Goal: Task Accomplishment & Management: Use online tool/utility

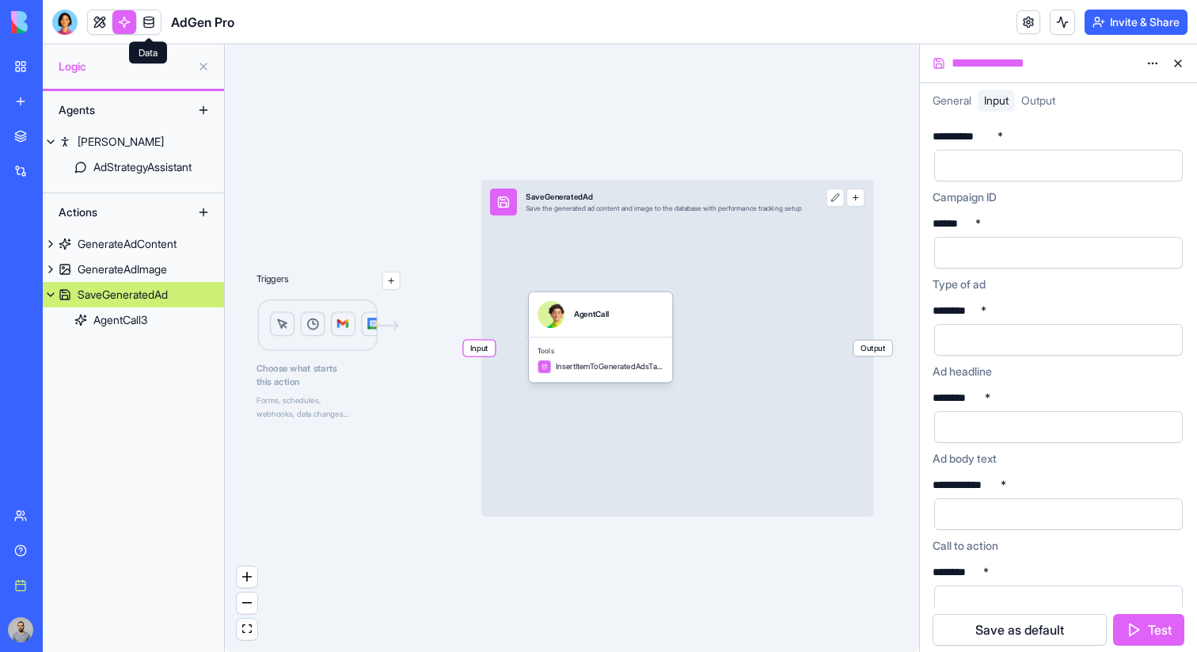
click at [158, 28] on link at bounding box center [149, 22] width 24 height 24
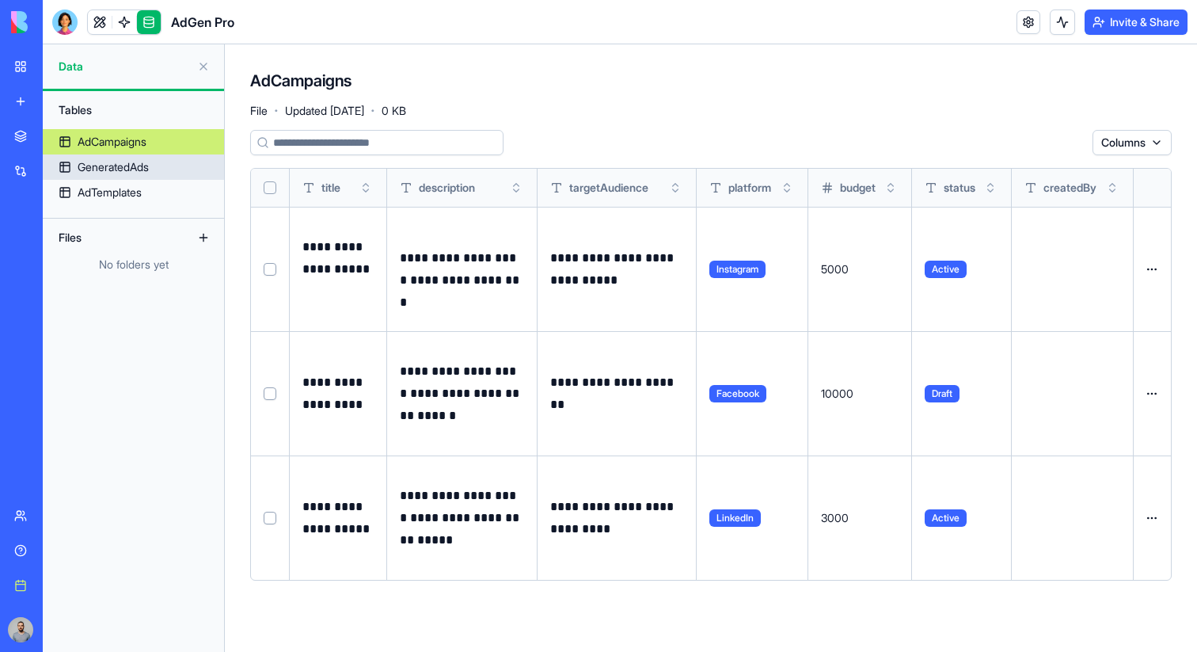
click at [149, 167] on div "GeneratedAds" at bounding box center [113, 167] width 71 height 16
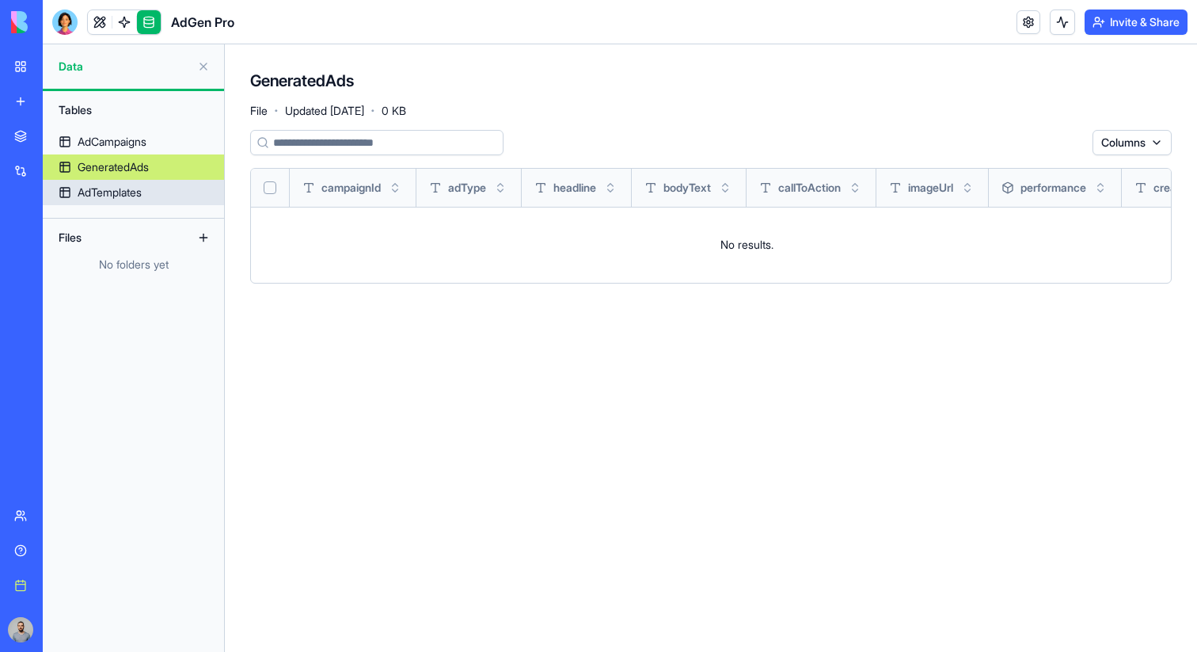
click at [155, 186] on link "AdTemplates" at bounding box center [133, 192] width 181 height 25
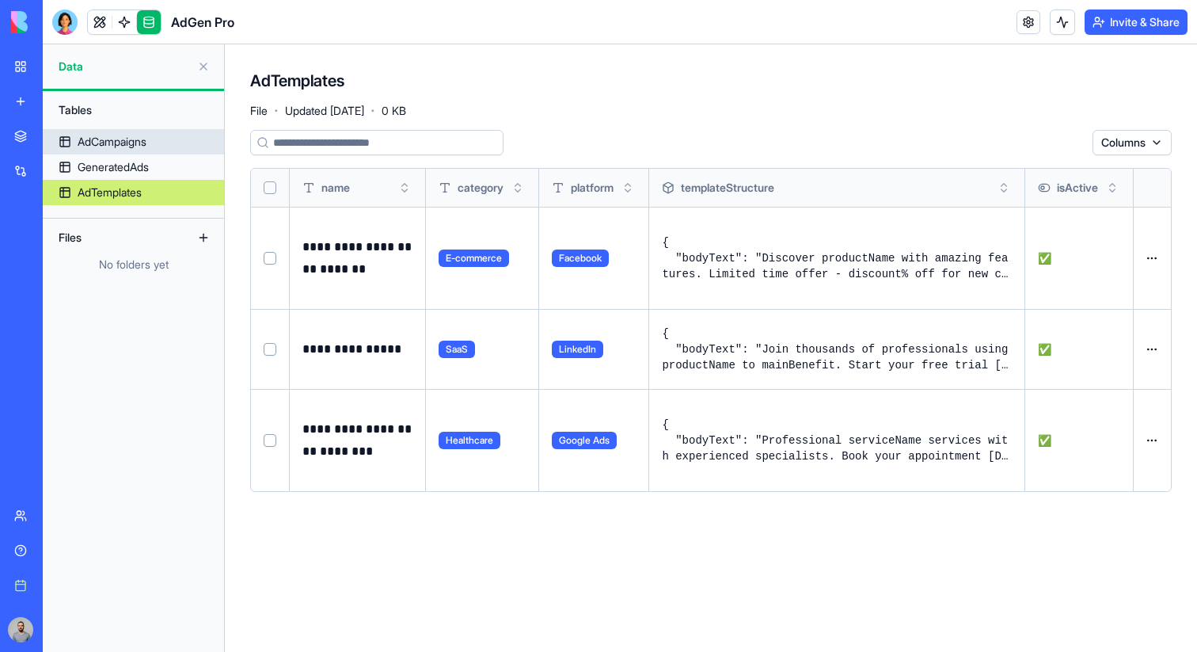
click at [154, 142] on link "AdCampaigns" at bounding box center [133, 141] width 181 height 25
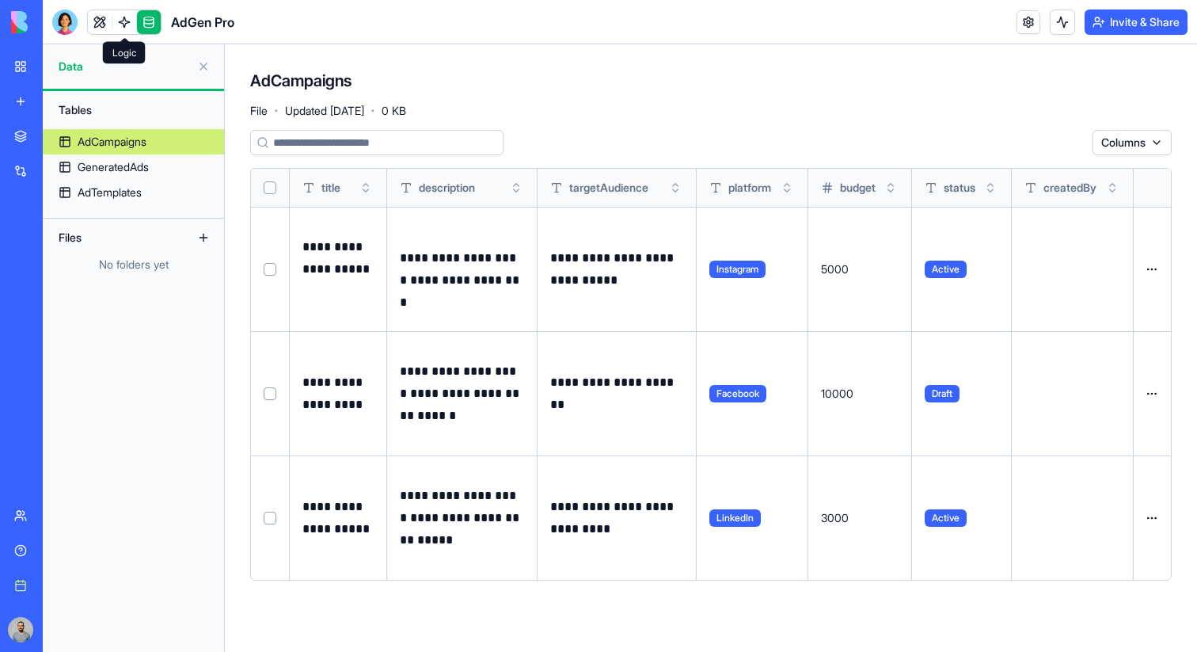
click at [123, 32] on link at bounding box center [124, 22] width 24 height 24
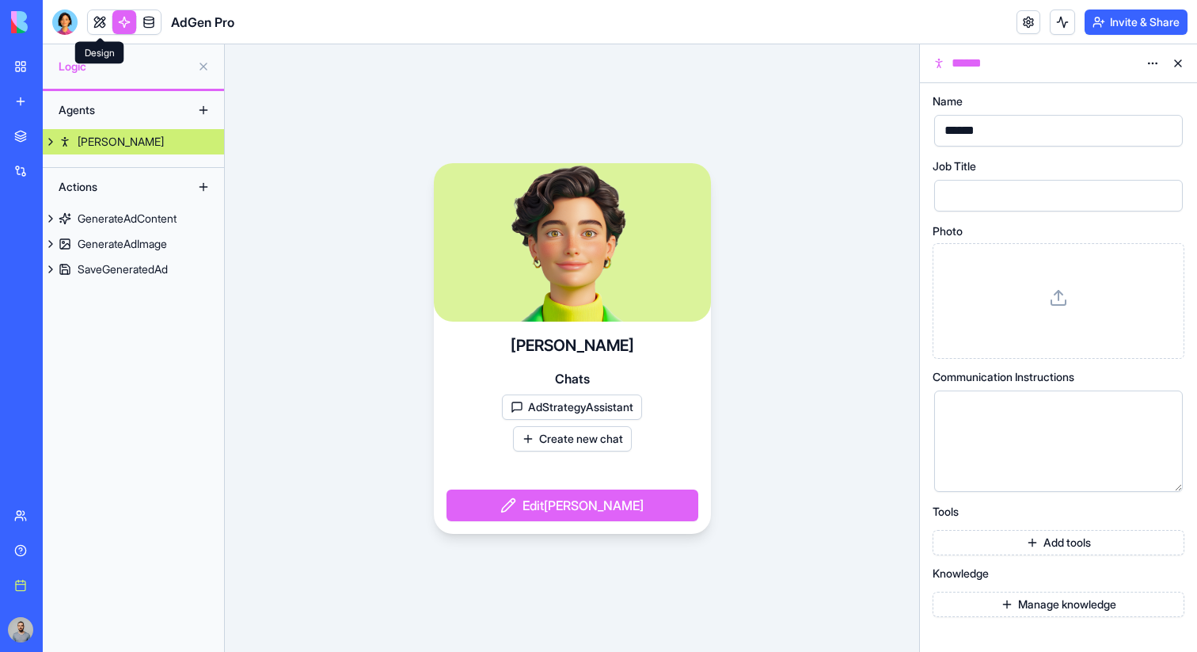
click at [100, 26] on link at bounding box center [100, 22] width 24 height 24
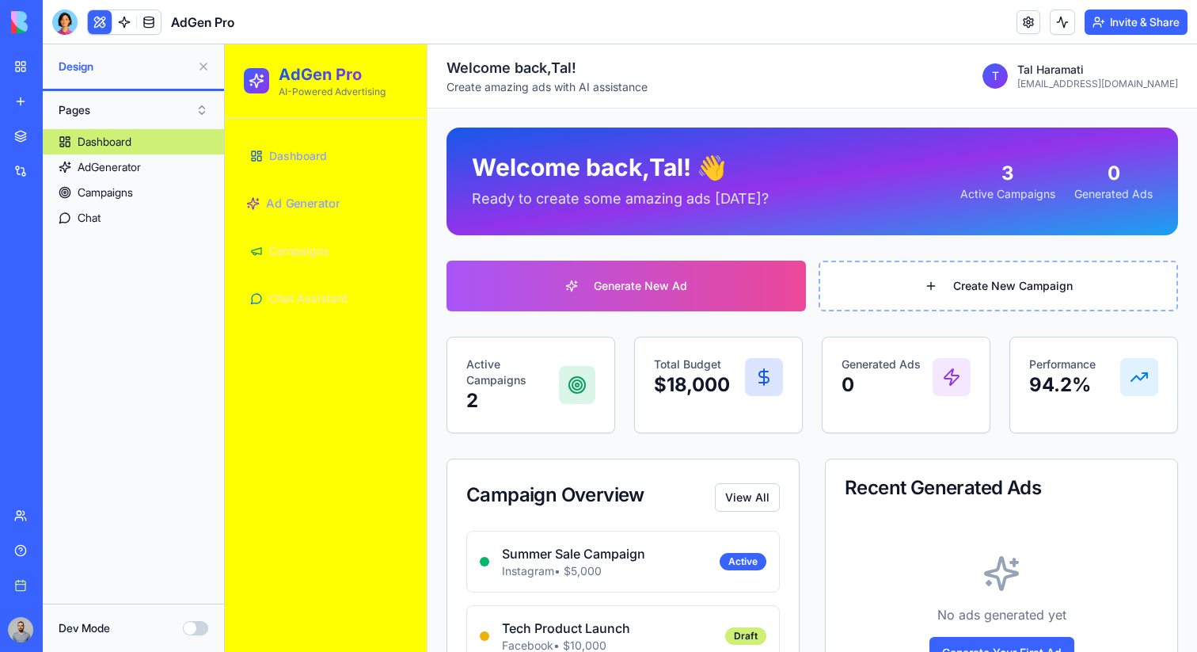
click at [331, 206] on span "Ad Generator" at bounding box center [302, 204] width 73 height 17
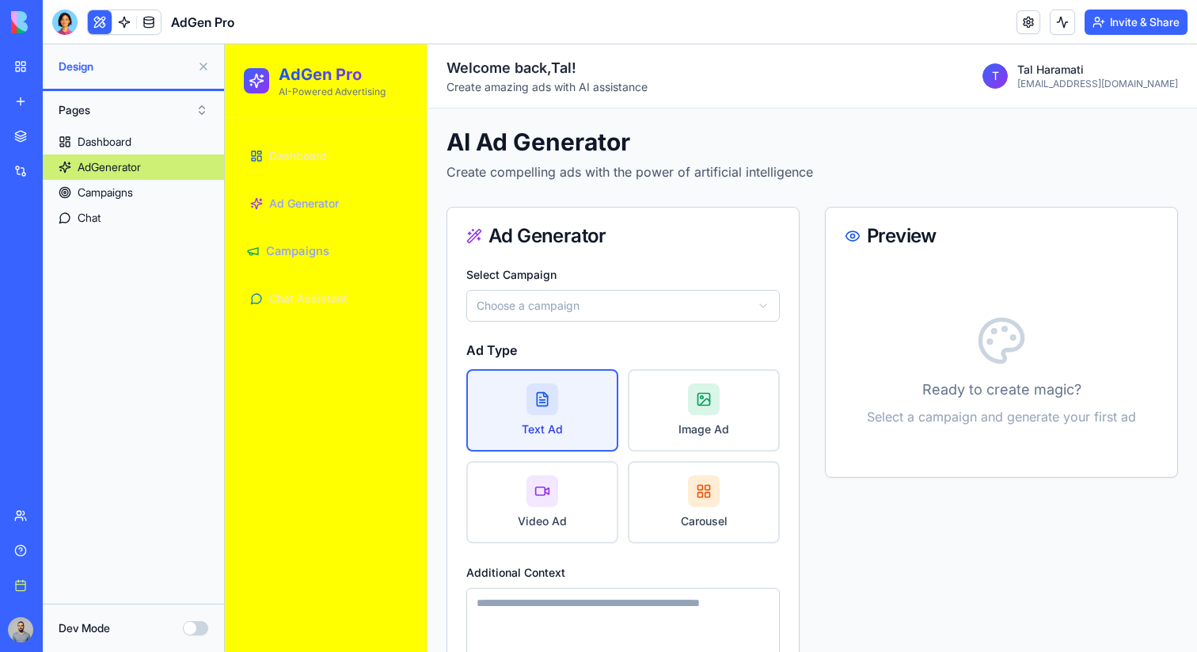
click at [382, 260] on link "Campaigns" at bounding box center [326, 251] width 172 height 40
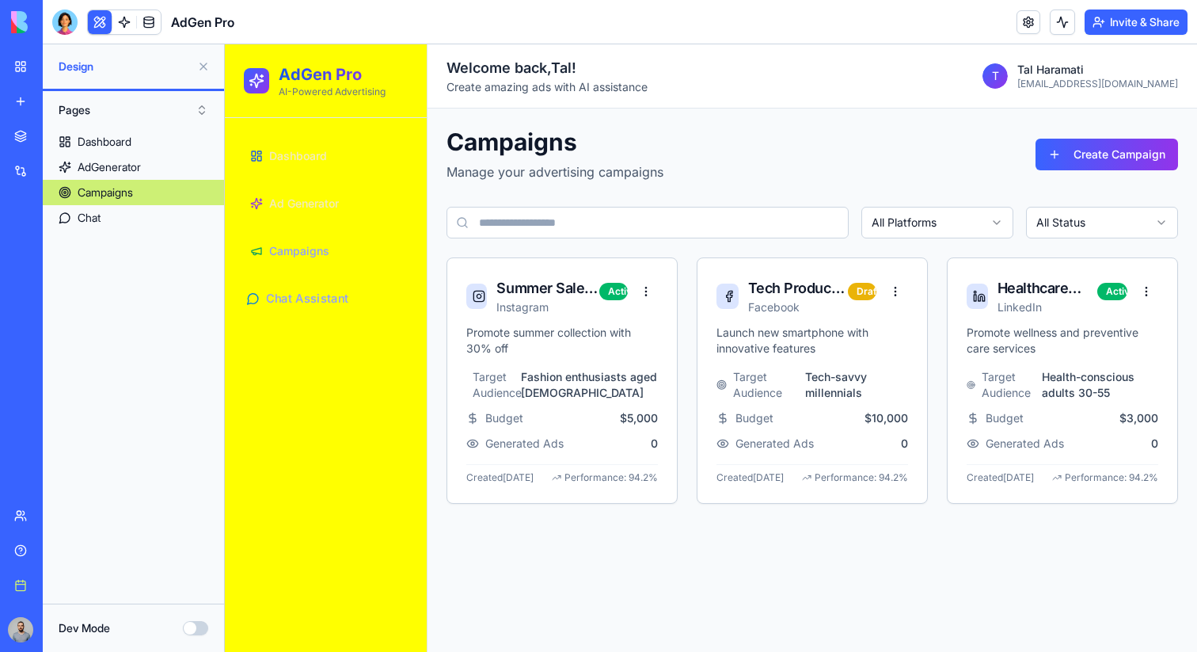
click at [389, 302] on link "Chat Assistant" at bounding box center [326, 299] width 172 height 40
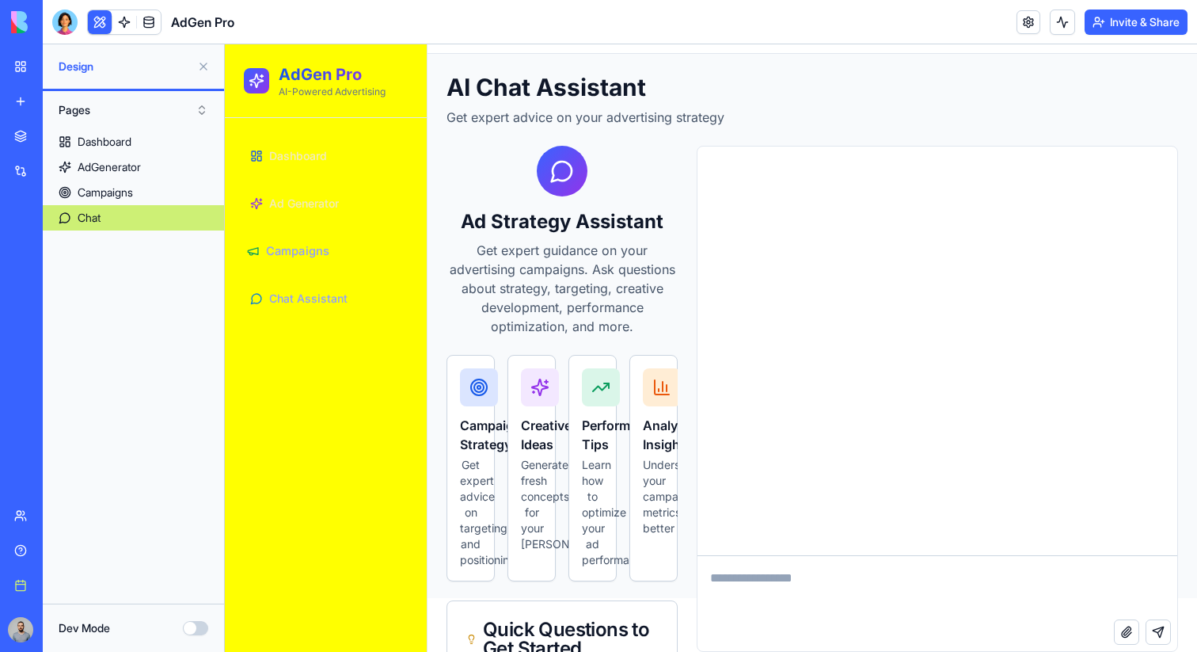
click at [309, 256] on span "Campaigns" at bounding box center [297, 251] width 63 height 17
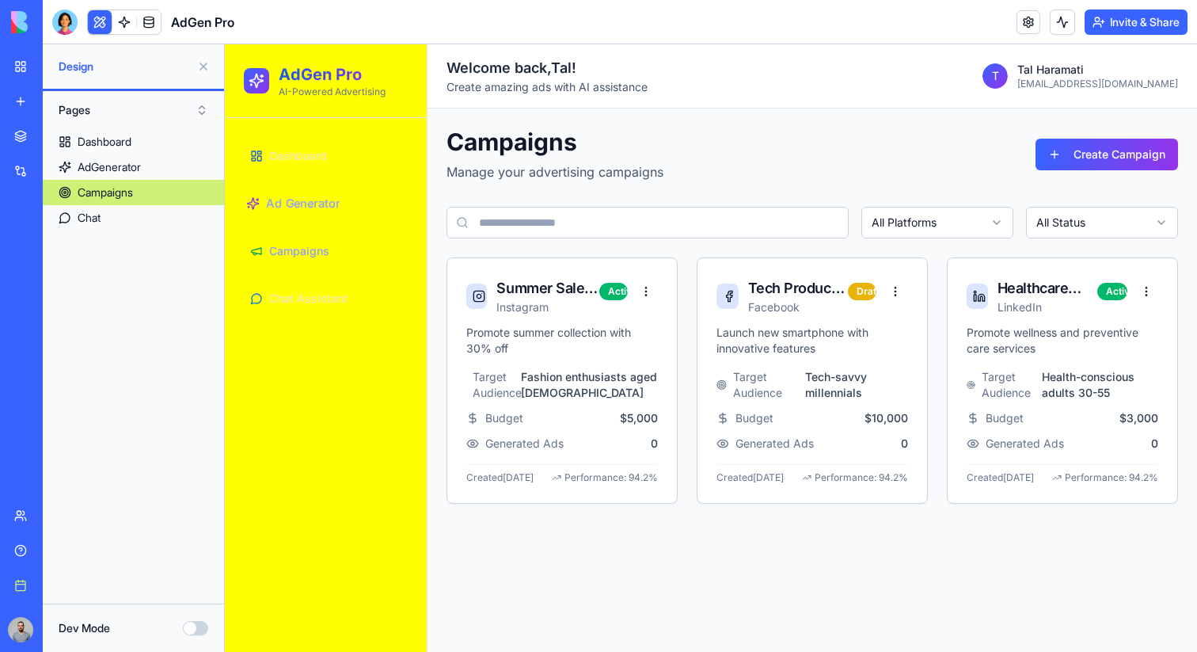
click at [313, 206] on span "Ad Generator" at bounding box center [302, 204] width 73 height 17
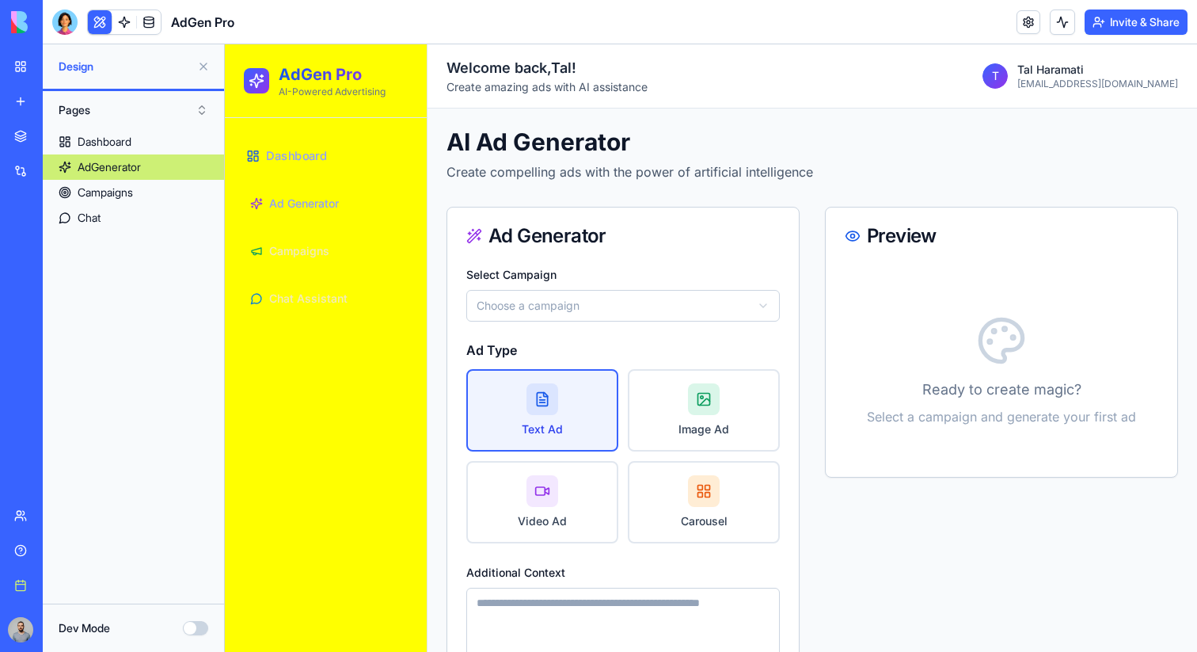
click at [305, 164] on link "Dashboard" at bounding box center [326, 156] width 172 height 40
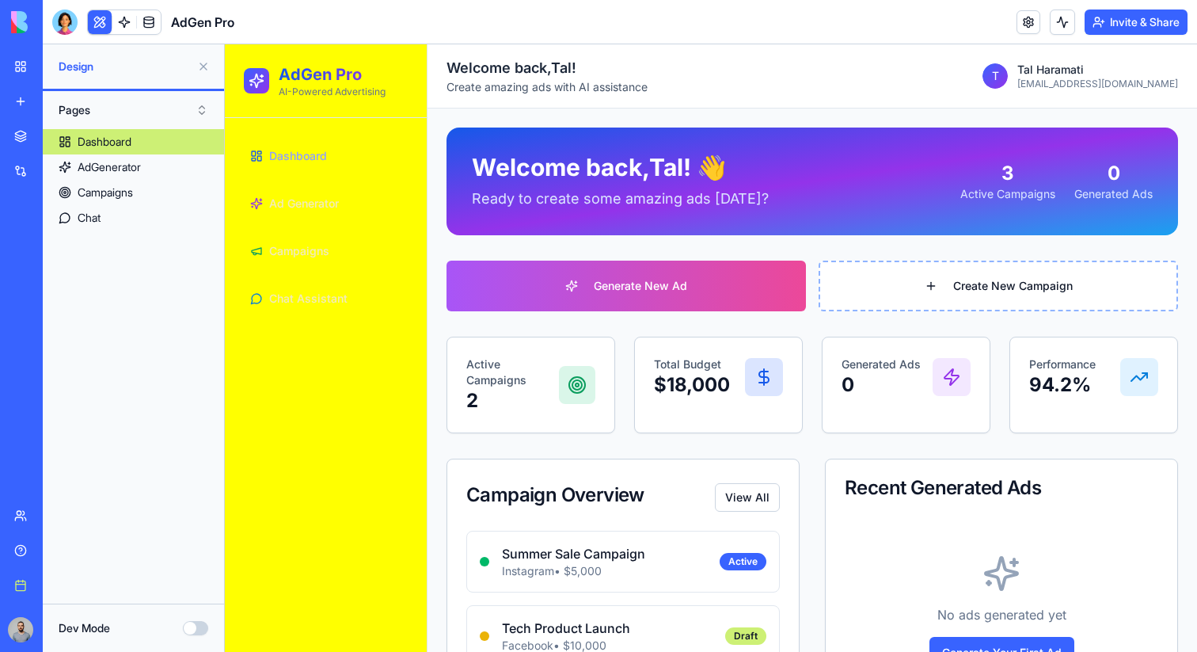
click at [197, 67] on button at bounding box center [203, 66] width 25 height 25
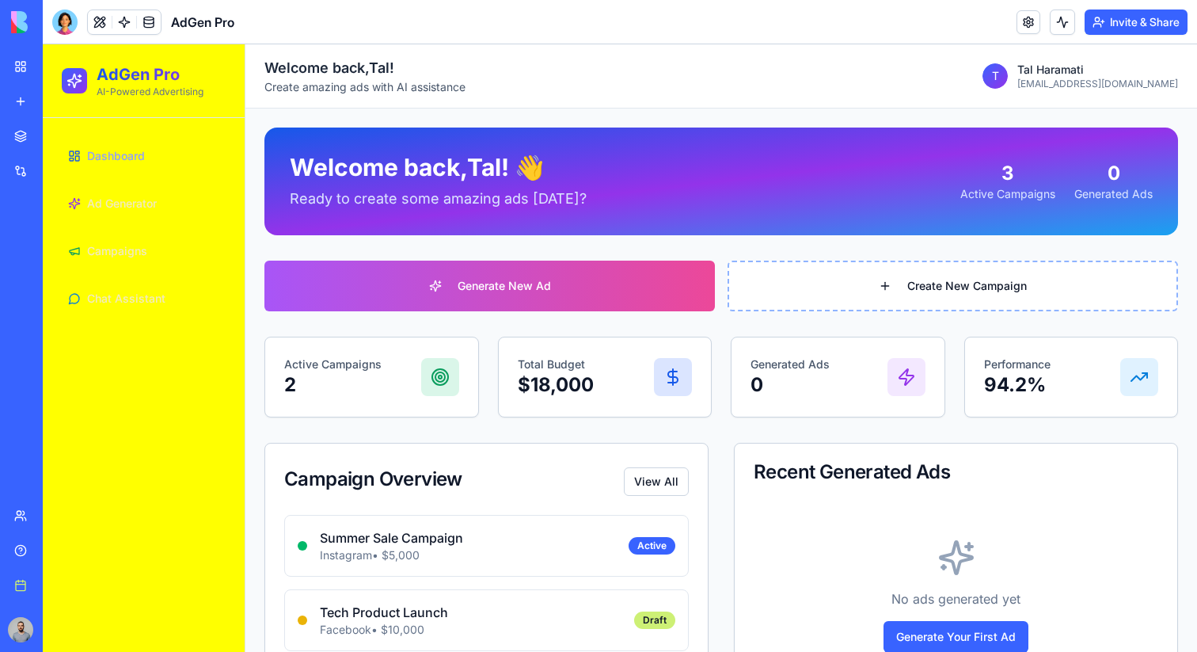
click at [21, 70] on link "My workspace" at bounding box center [36, 67] width 63 height 32
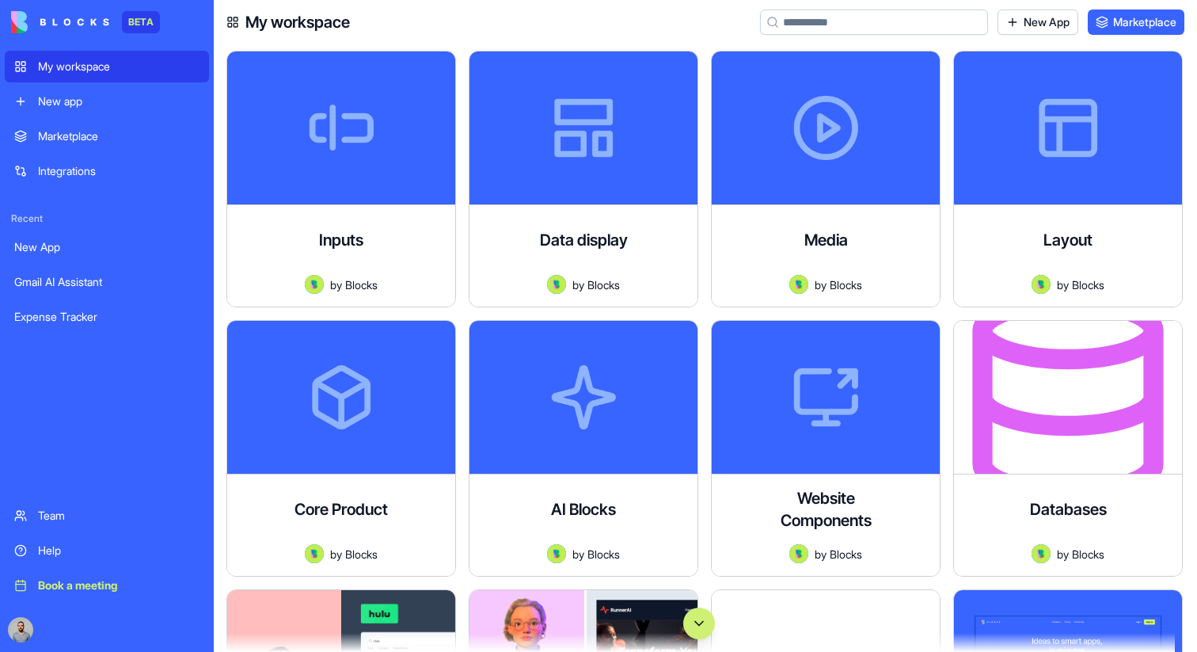
click at [706, 622] on button "Scroll to bottom" at bounding box center [699, 623] width 32 height 32
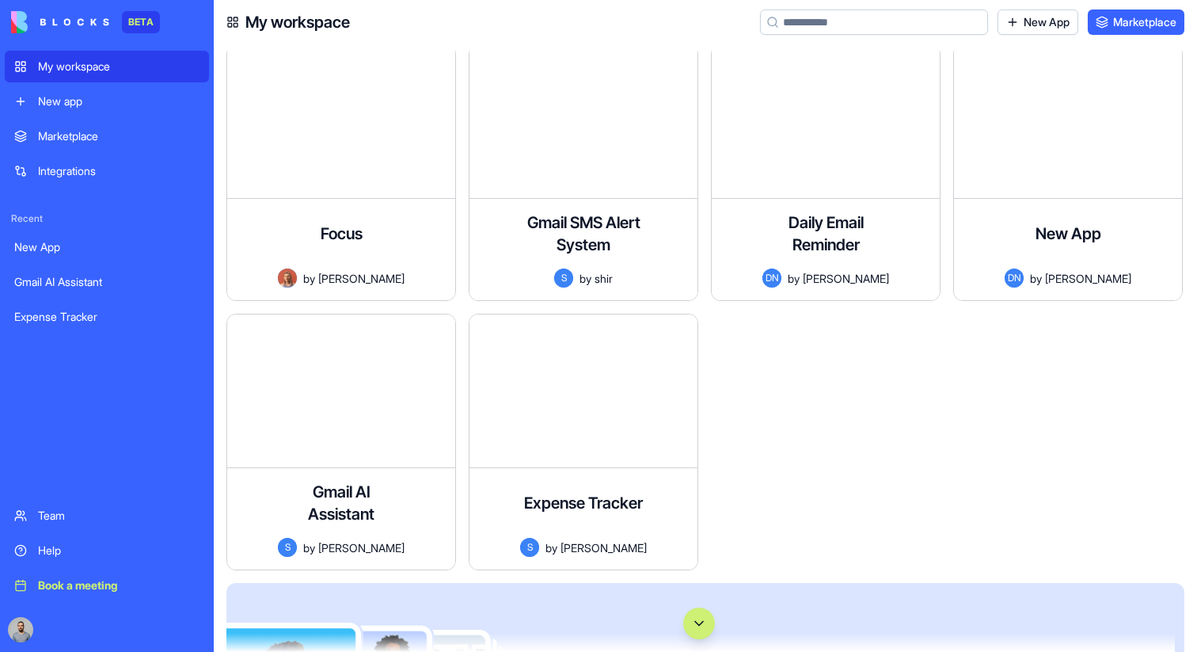
scroll to position [113695, 0]
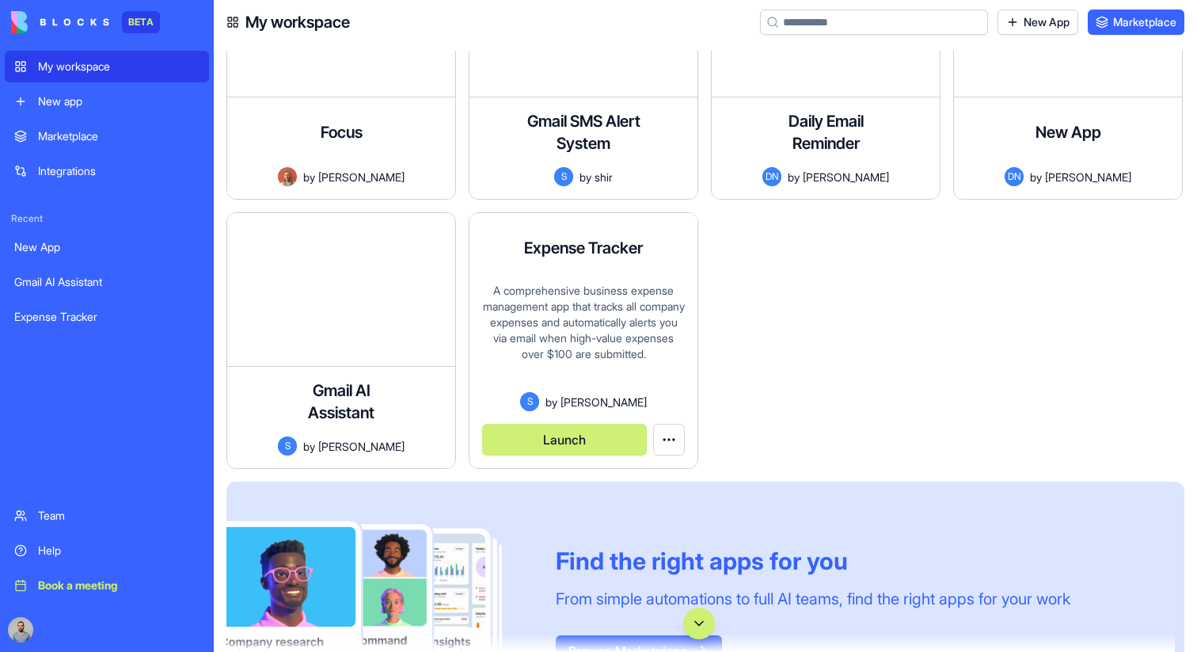
click at [597, 437] on button "Launch" at bounding box center [564, 440] width 165 height 32
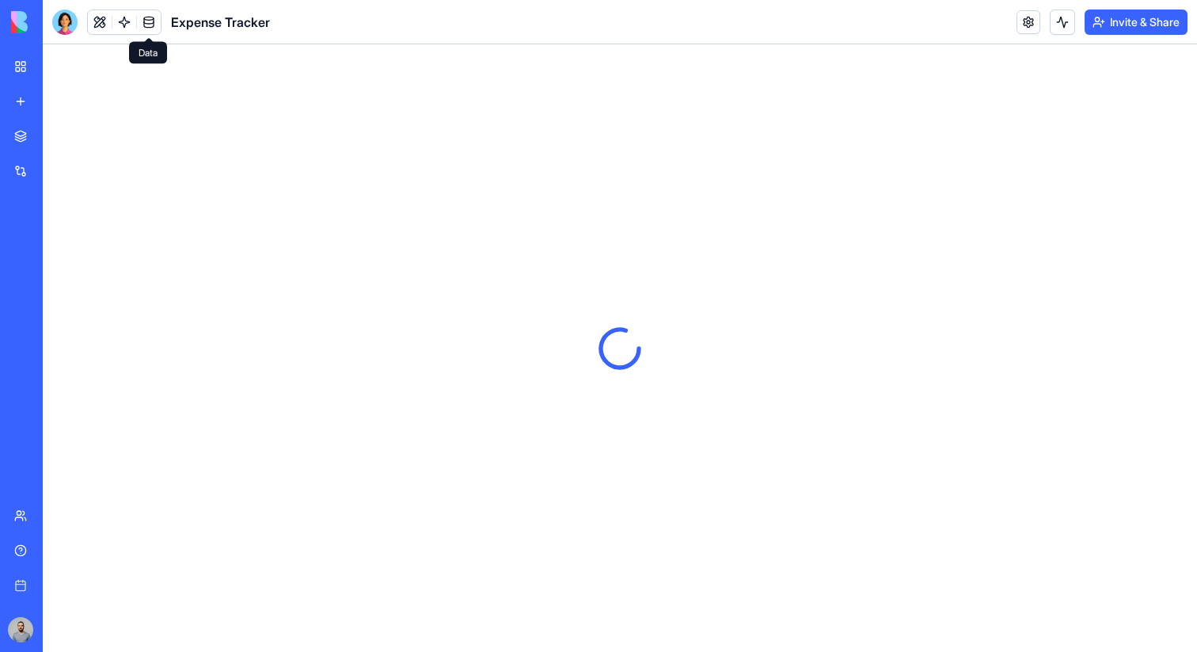
click at [145, 30] on link at bounding box center [149, 22] width 24 height 24
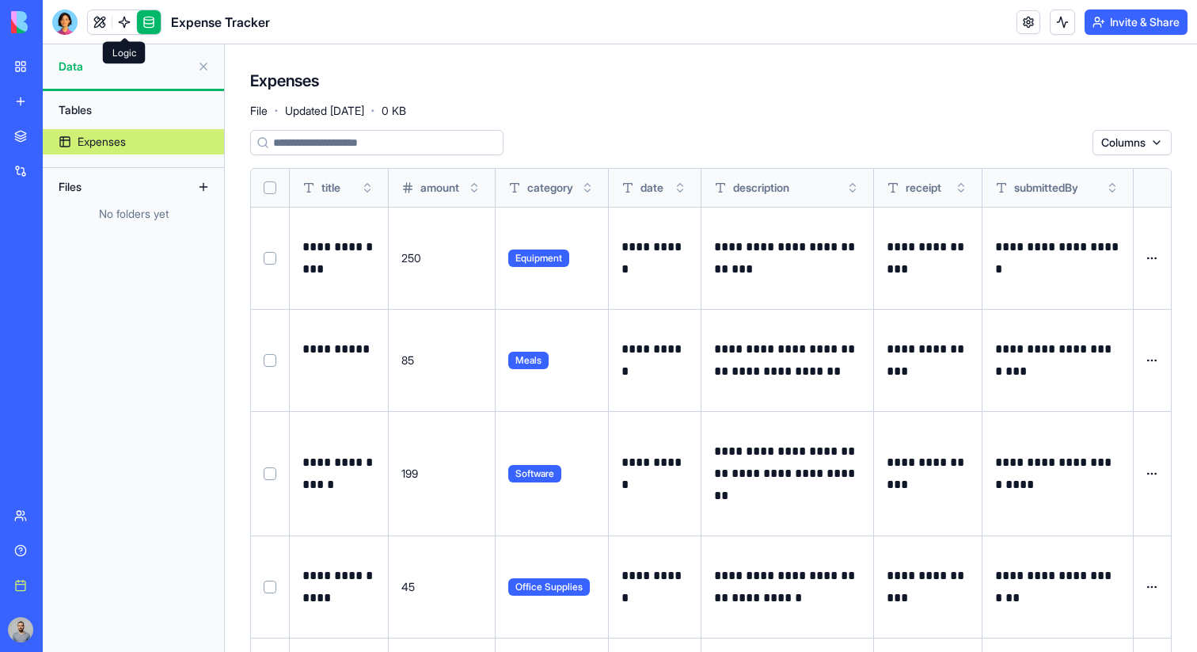
click at [118, 21] on link at bounding box center [124, 22] width 24 height 24
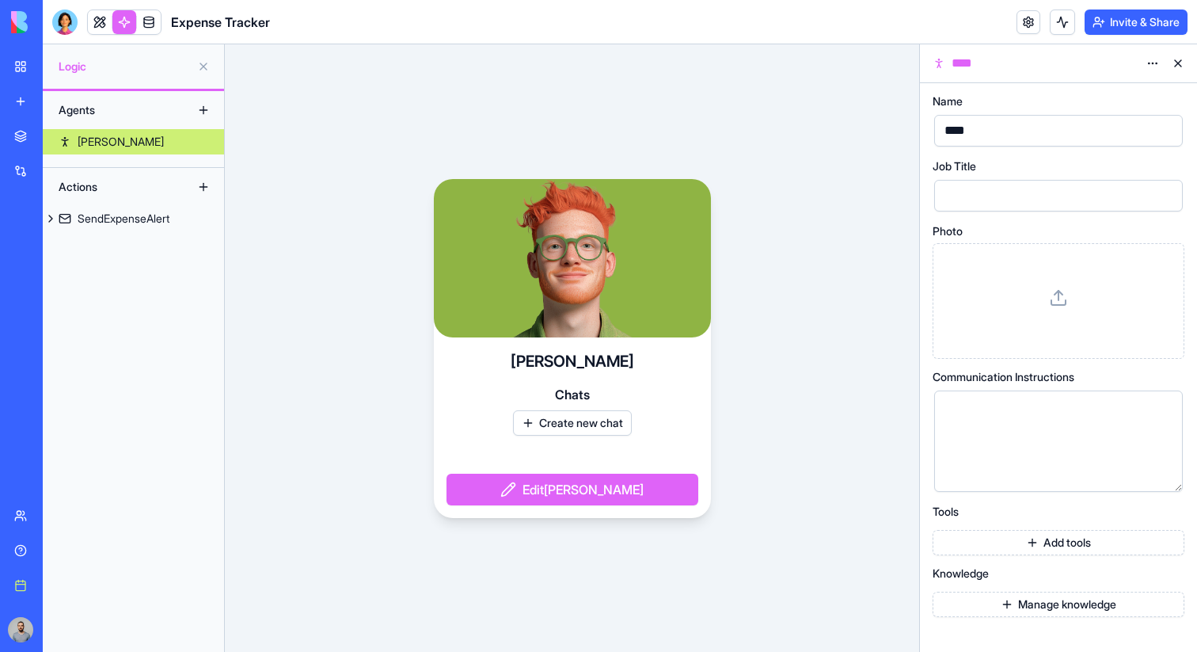
click at [1107, 595] on button "Manage knowledge" at bounding box center [1059, 603] width 252 height 25
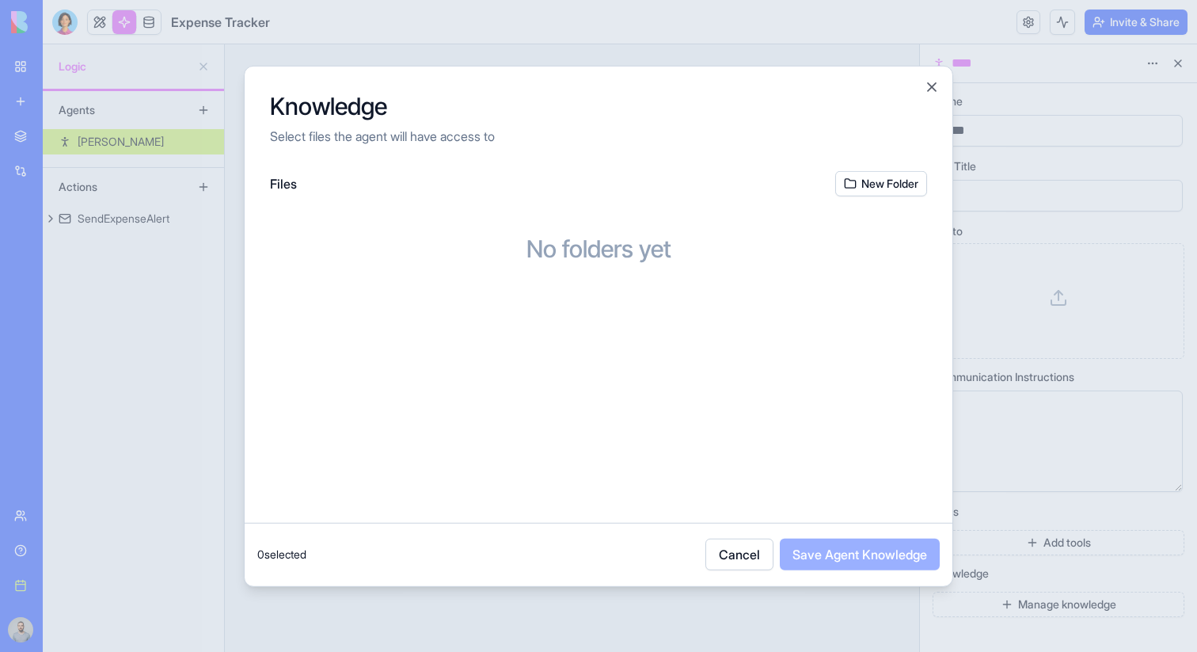
click at [879, 178] on button "New Folder" at bounding box center [881, 182] width 92 height 25
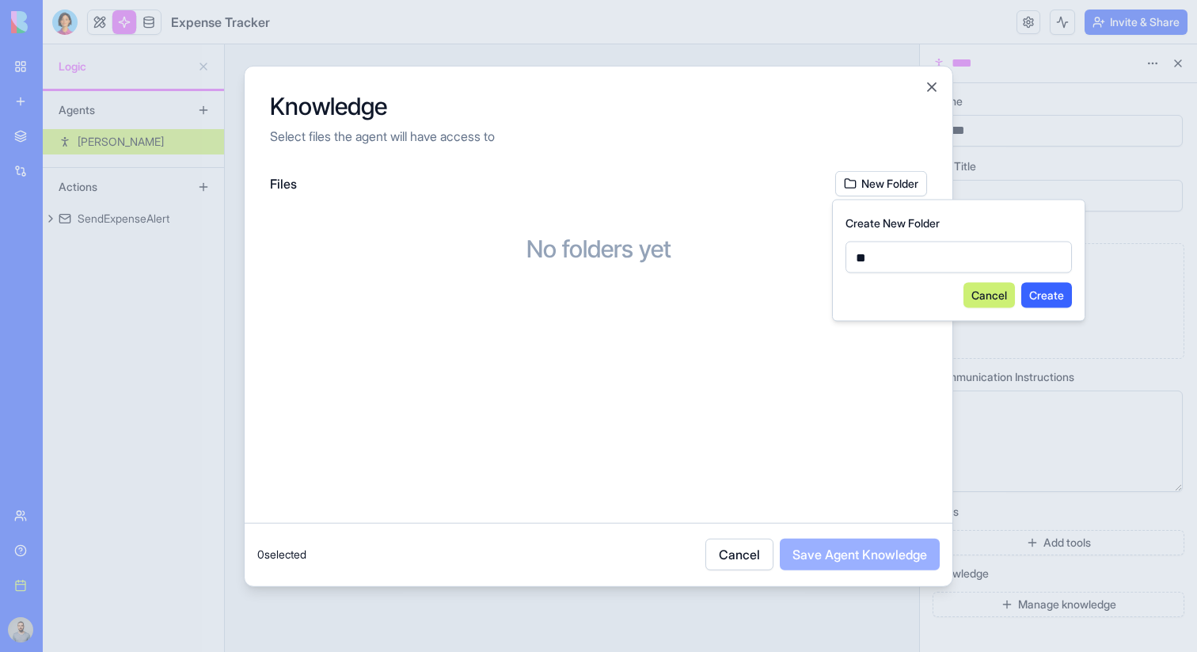
type input "*"
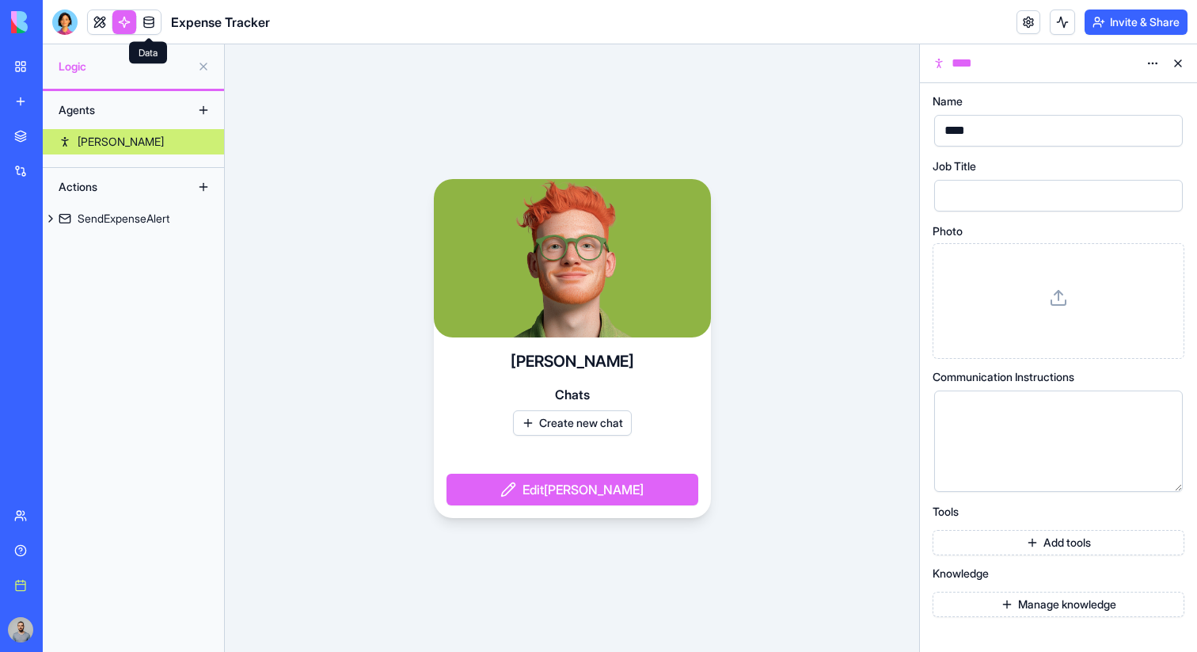
click at [148, 21] on link at bounding box center [149, 22] width 24 height 24
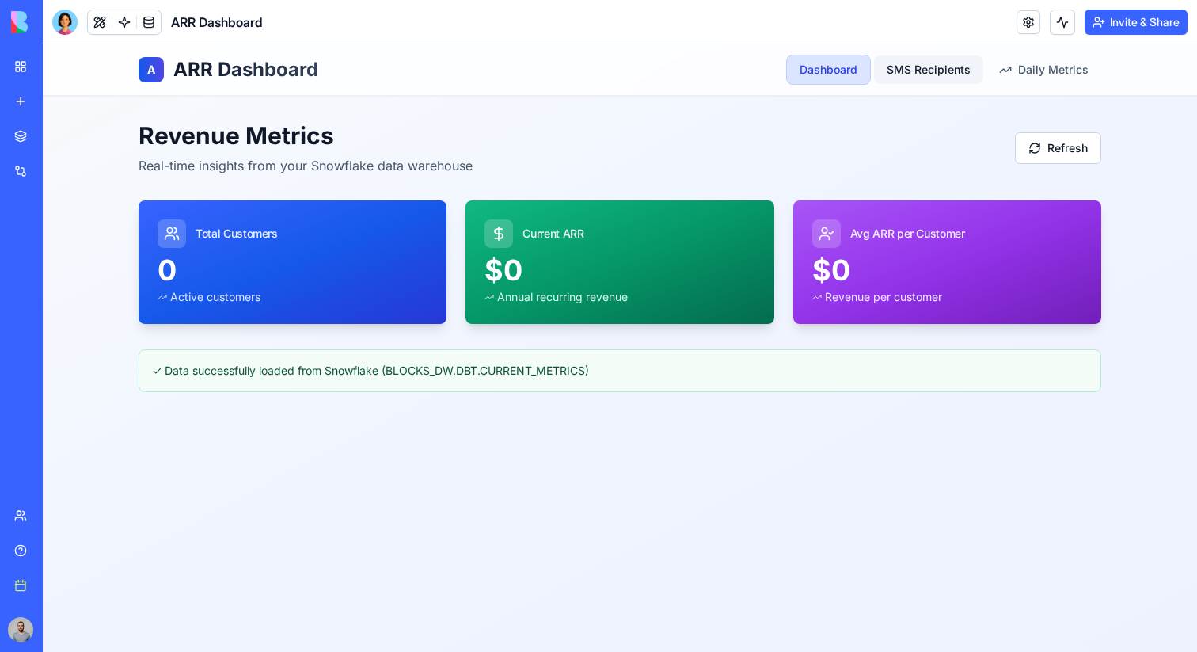
click at [968, 65] on link "SMS Recipients" at bounding box center [928, 69] width 109 height 28
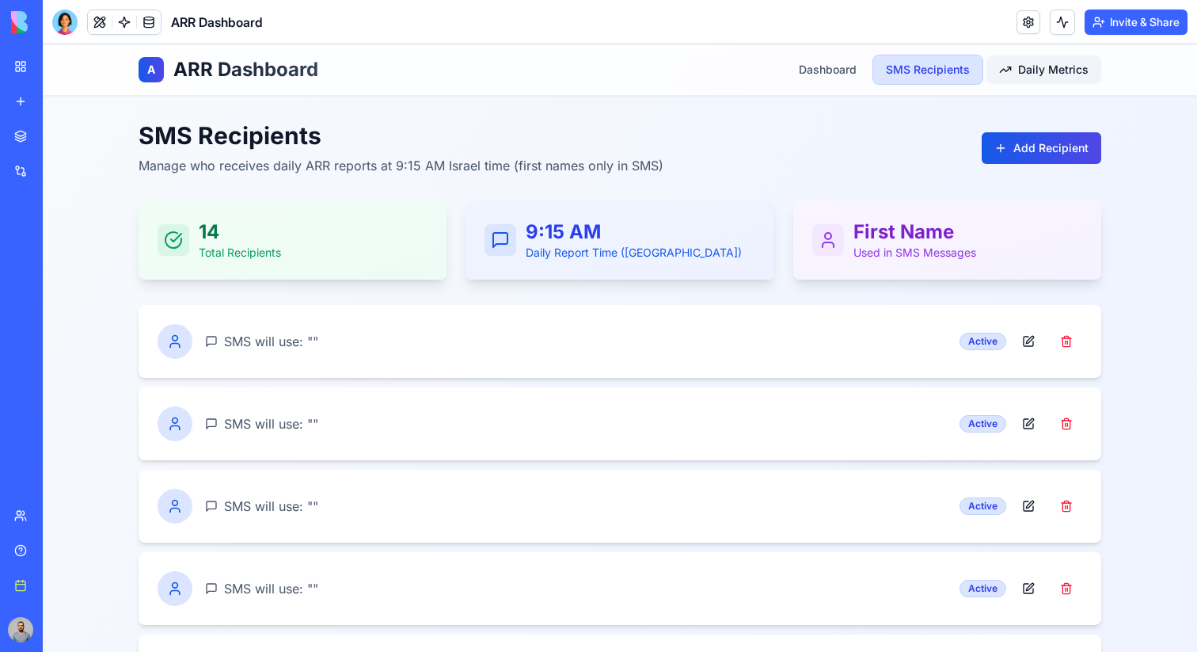
click at [1015, 63] on div "Daily Metrics" at bounding box center [1043, 70] width 89 height 16
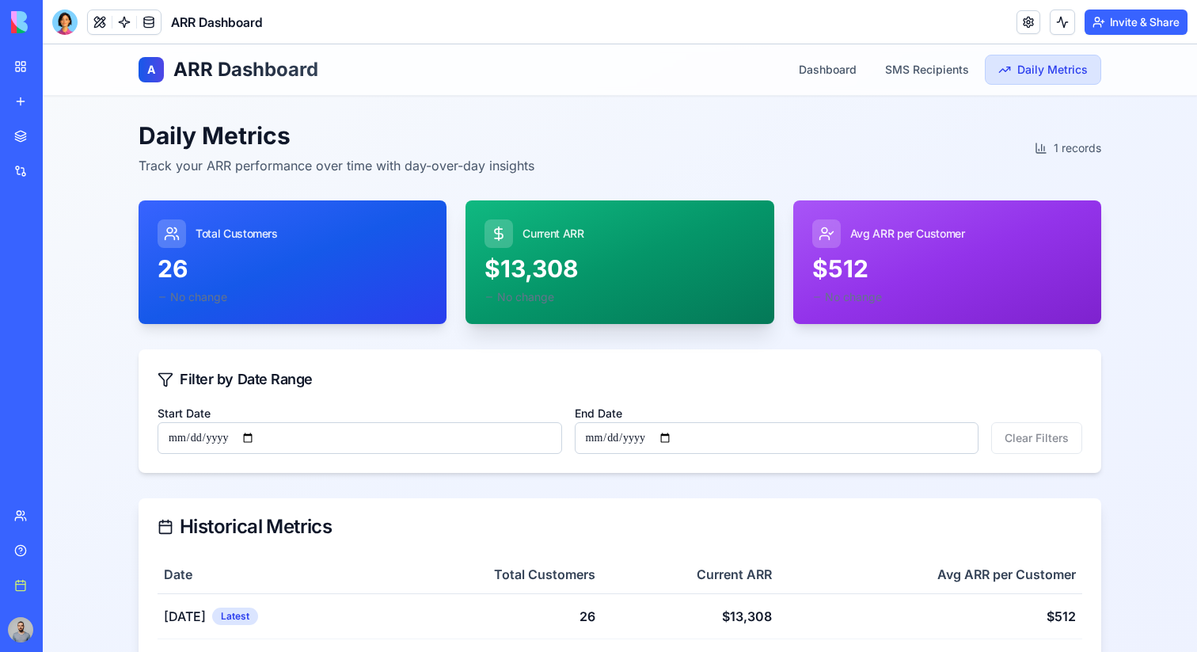
scroll to position [32, 0]
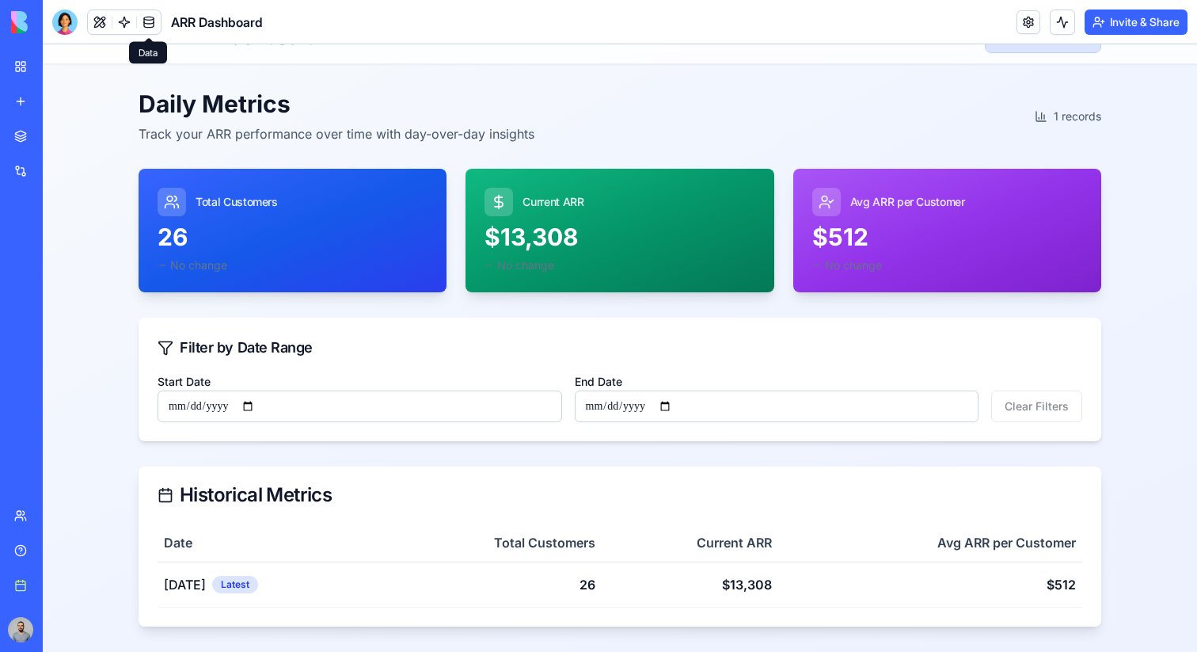
click at [144, 19] on link at bounding box center [149, 22] width 24 height 24
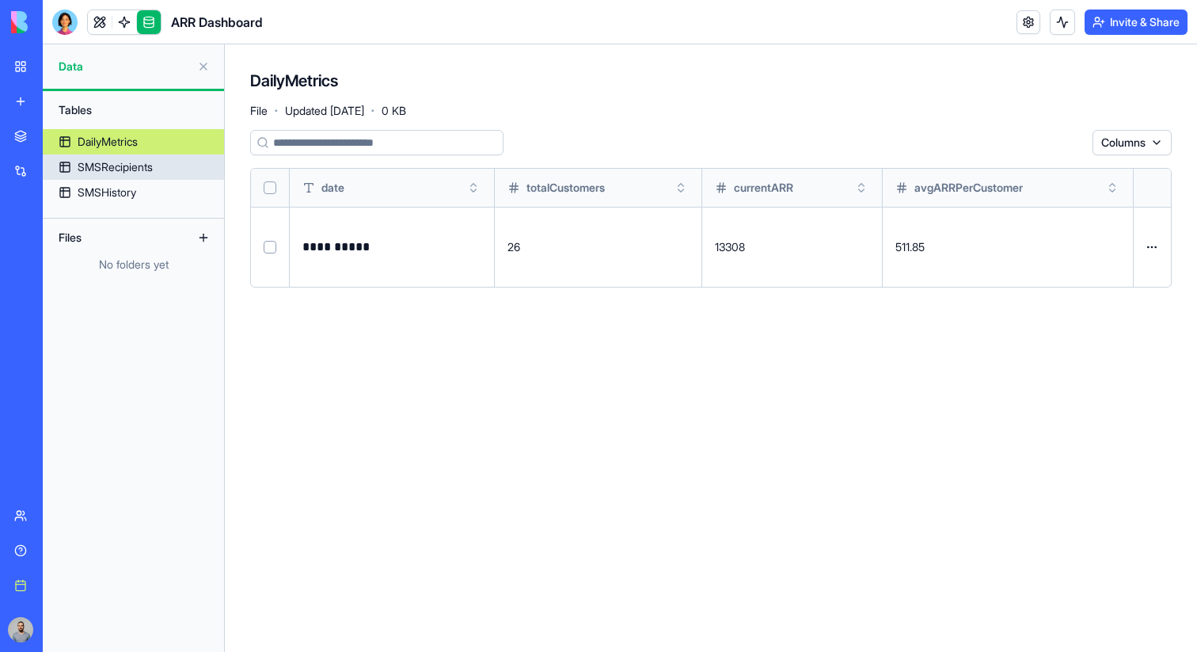
click at [135, 161] on div "SMSRecipients" at bounding box center [115, 167] width 75 height 16
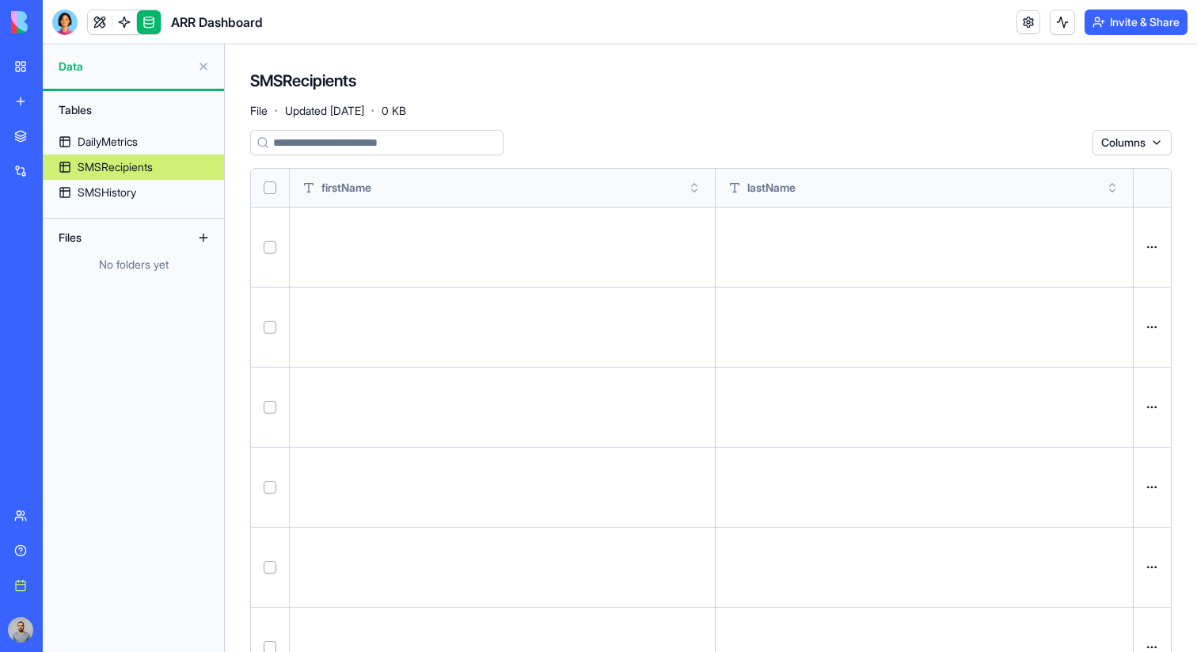
click at [435, 238] on p at bounding box center [502, 247] width 400 height 22
click at [0, 0] on button at bounding box center [0, 0] width 0 height 0
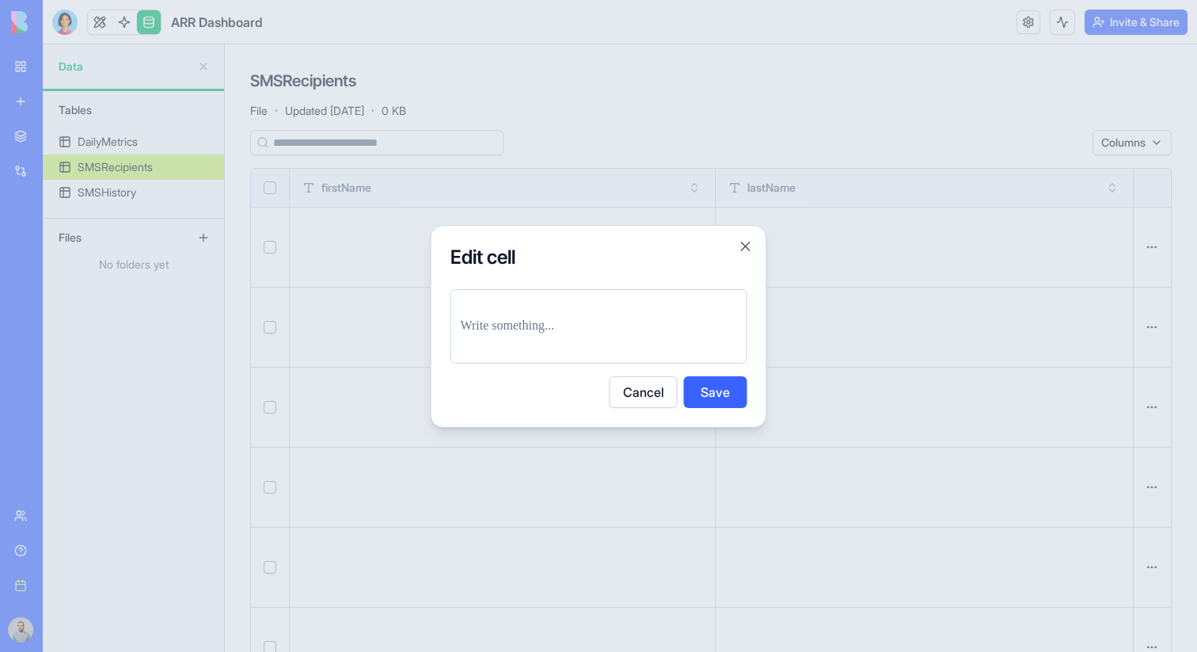
click at [621, 303] on div at bounding box center [598, 326] width 297 height 74
drag, startPoint x: 621, startPoint y: 323, endPoint x: 496, endPoint y: 267, distance: 136.4
click at [496, 267] on div "Edit cell Cancel Save Close" at bounding box center [599, 326] width 336 height 203
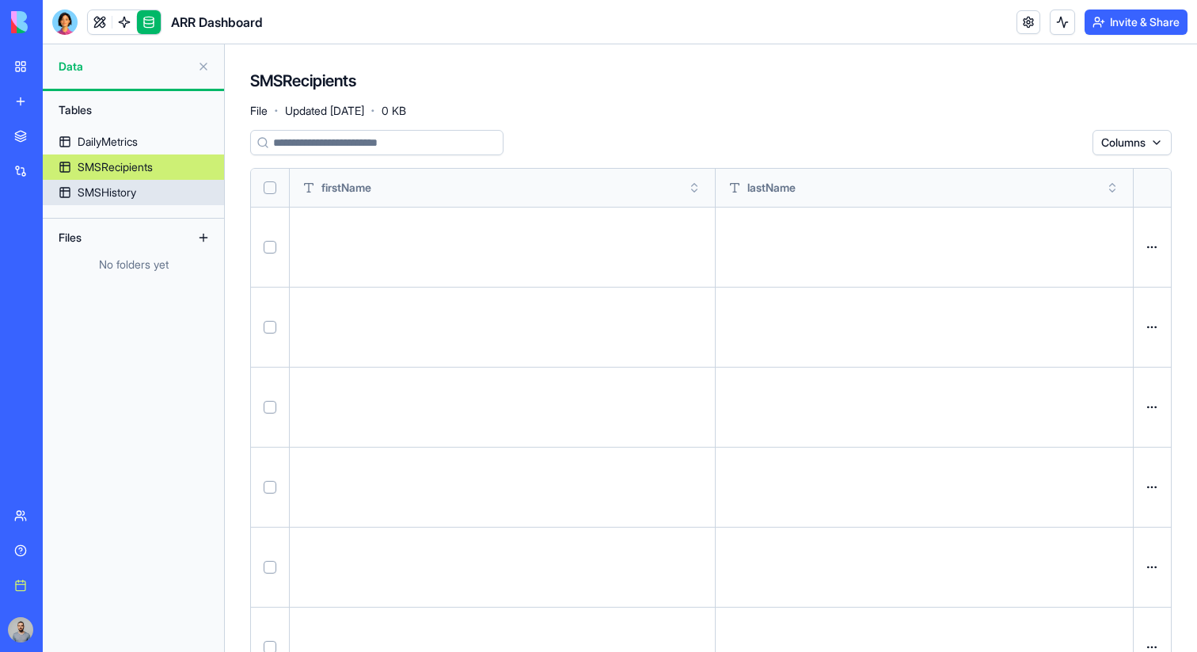
click at [153, 190] on link "SMSHistory" at bounding box center [133, 192] width 181 height 25
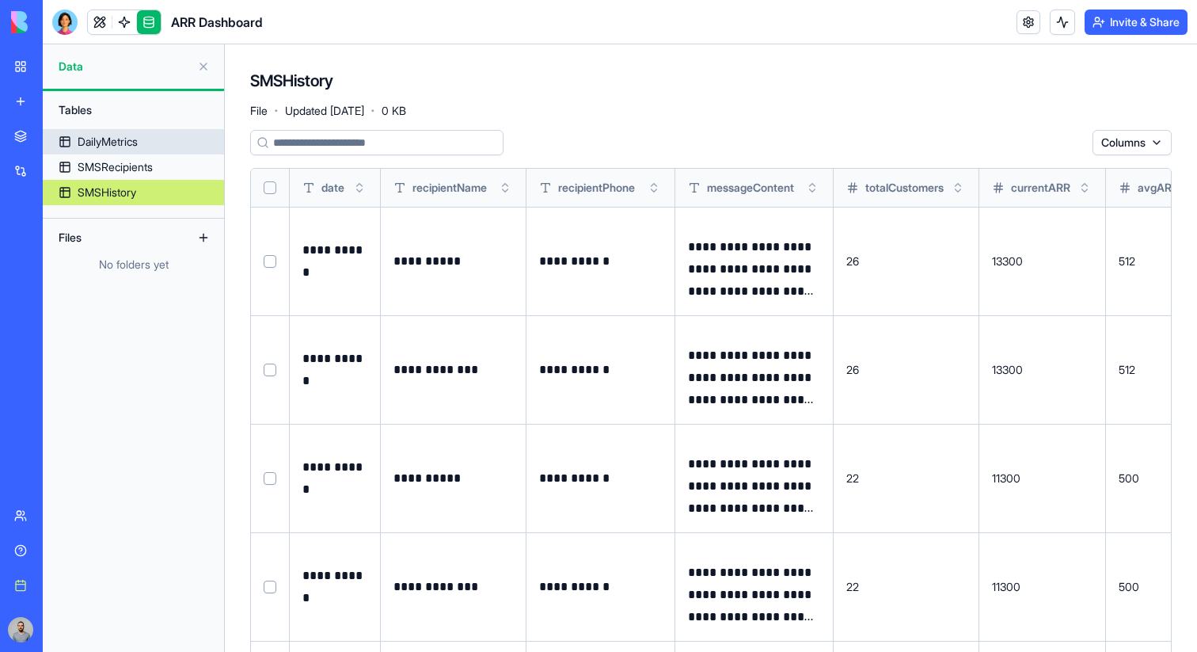
click at [173, 143] on link "DailyMetrics" at bounding box center [133, 141] width 181 height 25
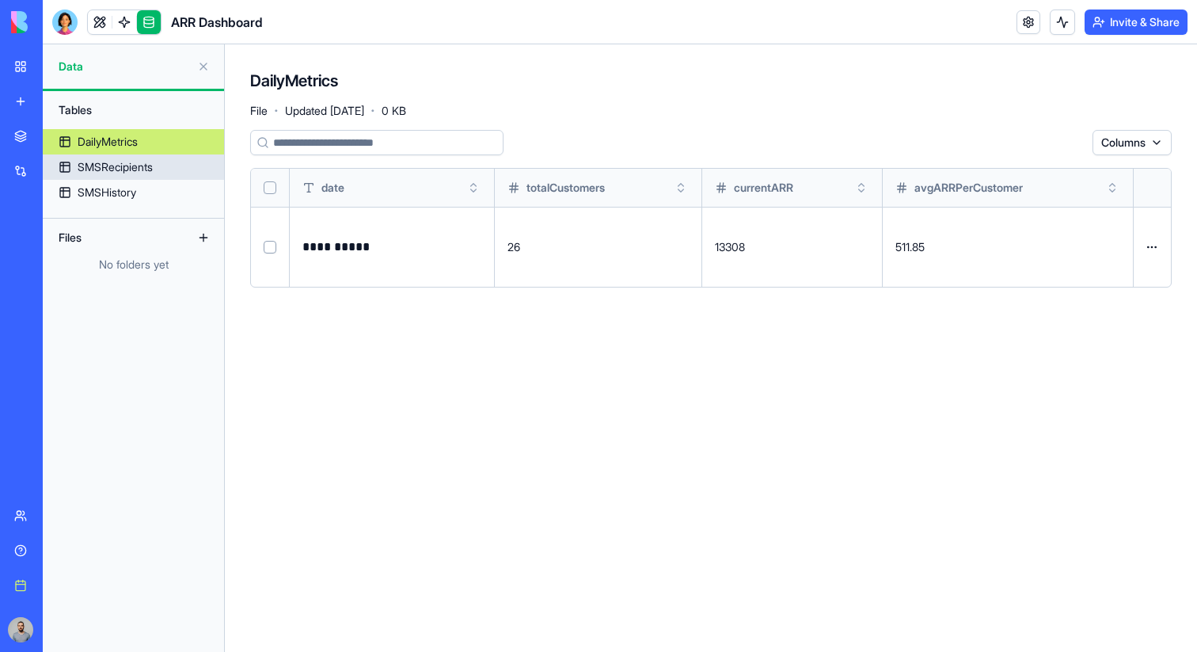
click at [173, 160] on link "SMSRecipients" at bounding box center [133, 166] width 181 height 25
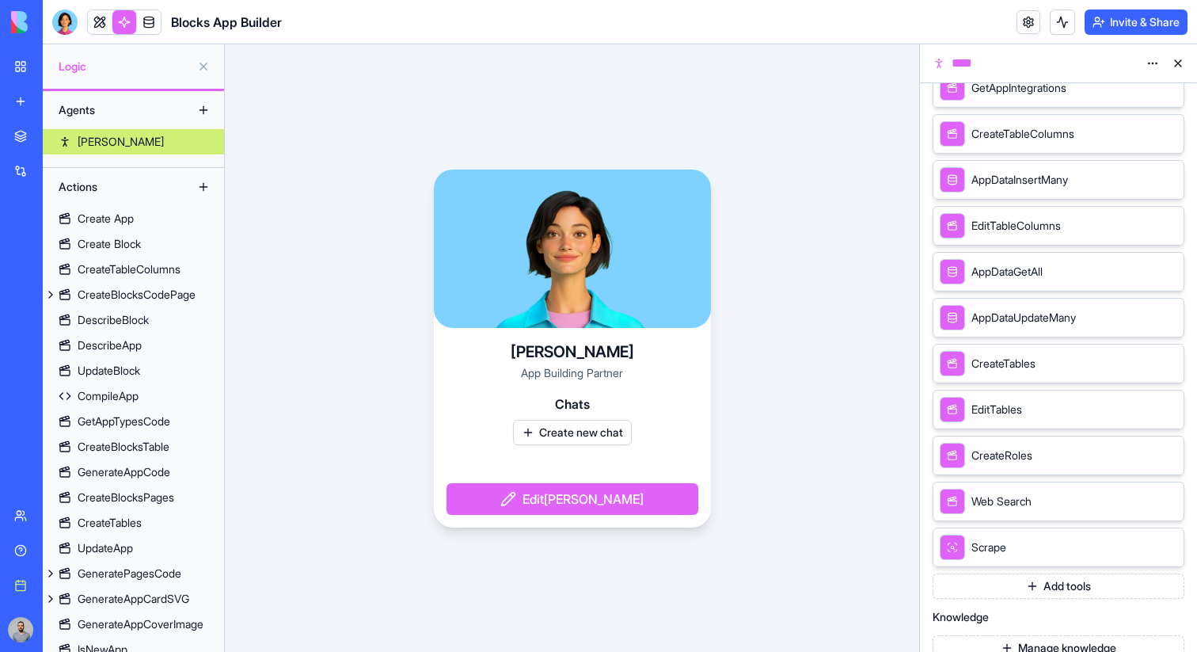
scroll to position [522, 0]
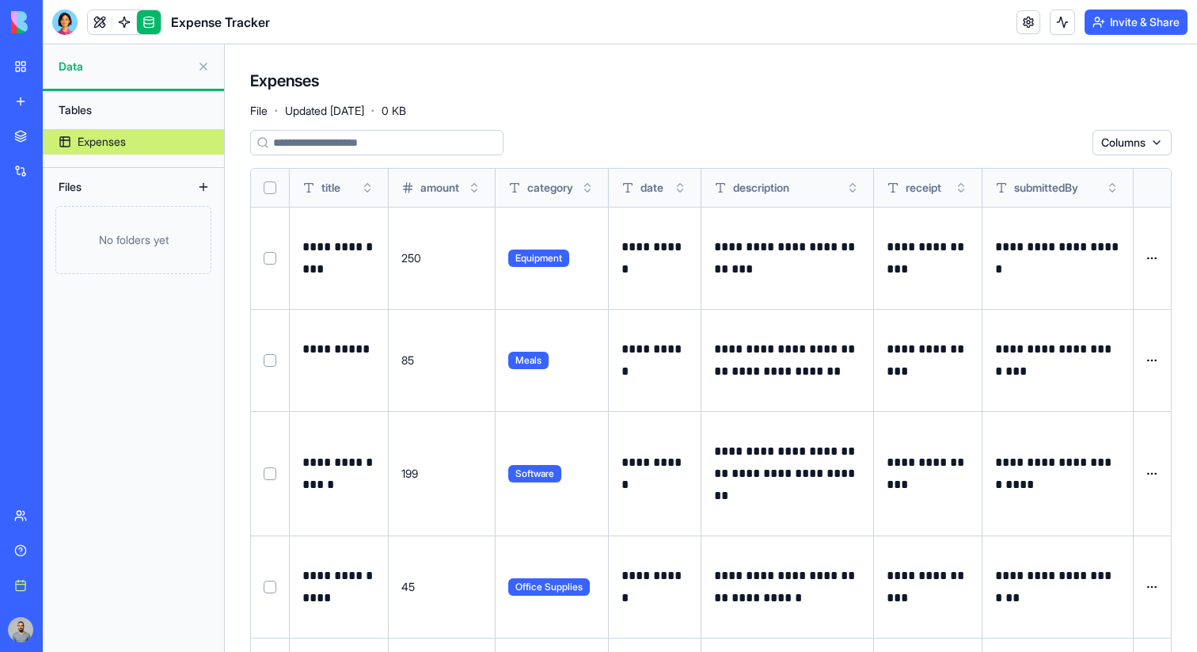
click at [179, 237] on div "No folders yet" at bounding box center [133, 240] width 156 height 68
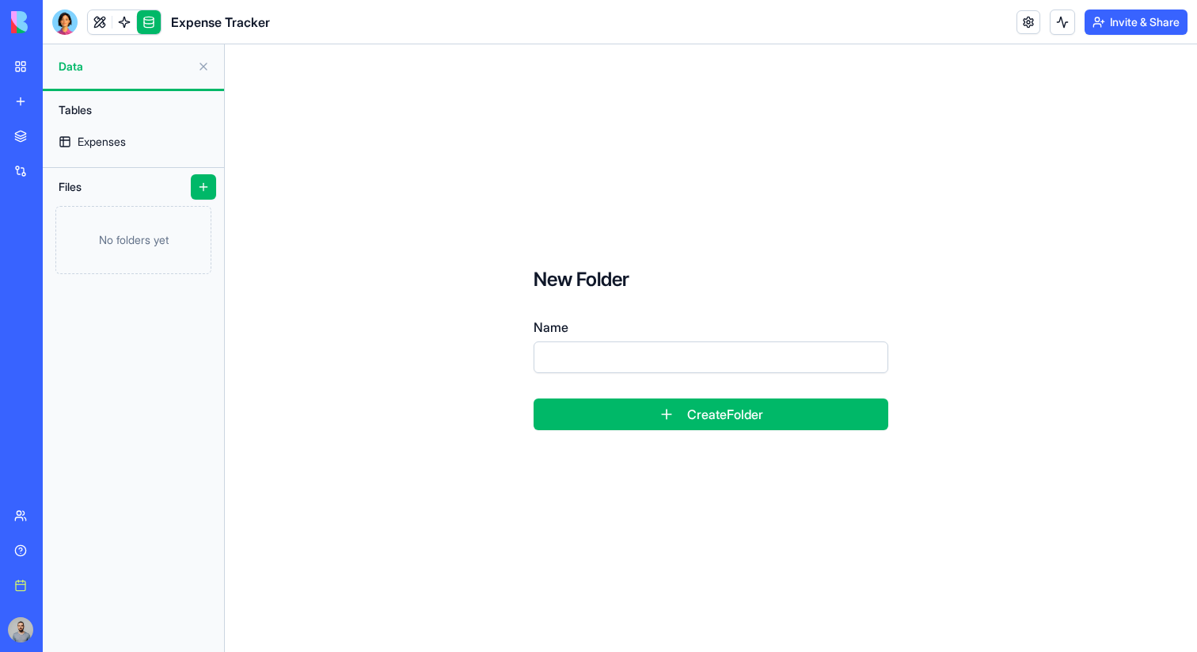
click at [744, 341] on input "Name" at bounding box center [711, 357] width 355 height 32
type input "***"
click at [782, 421] on button "Create Folder" at bounding box center [711, 414] width 355 height 32
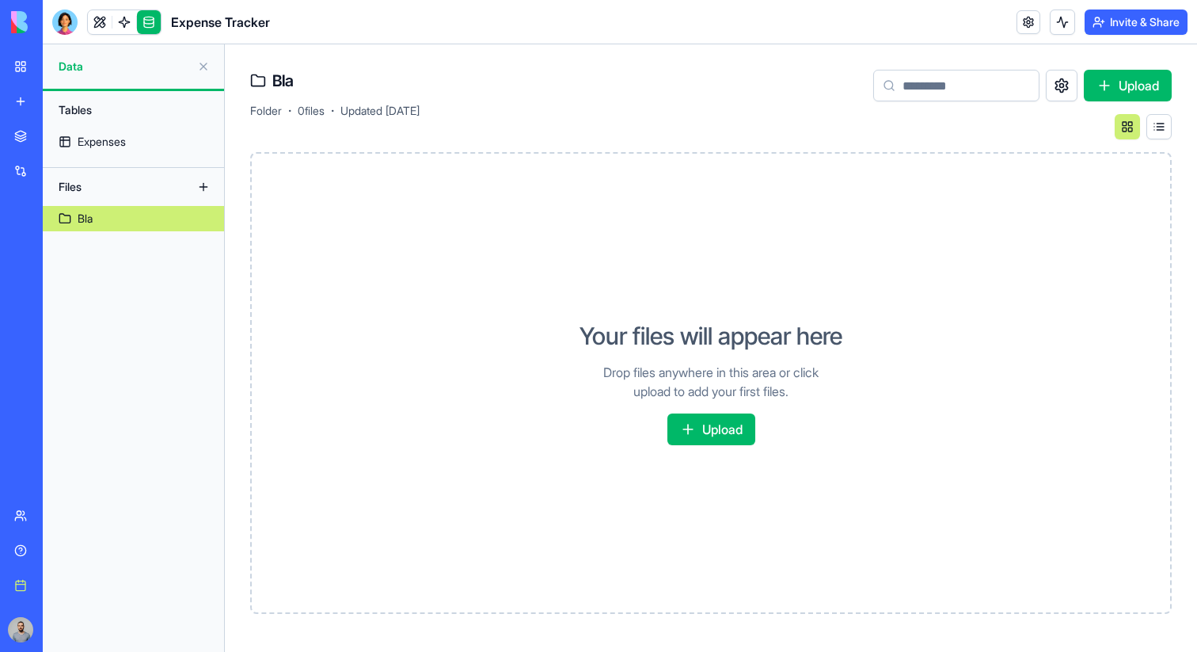
click at [739, 427] on button "Upload" at bounding box center [711, 429] width 88 height 32
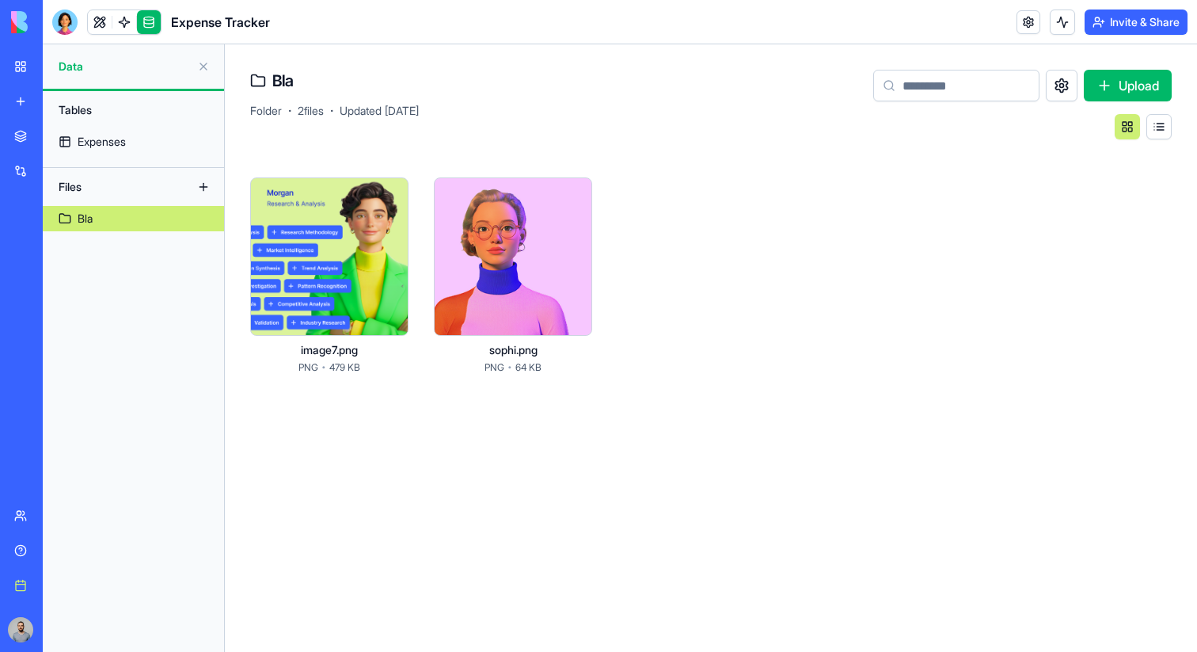
click at [1157, 129] on button at bounding box center [1158, 126] width 25 height 25
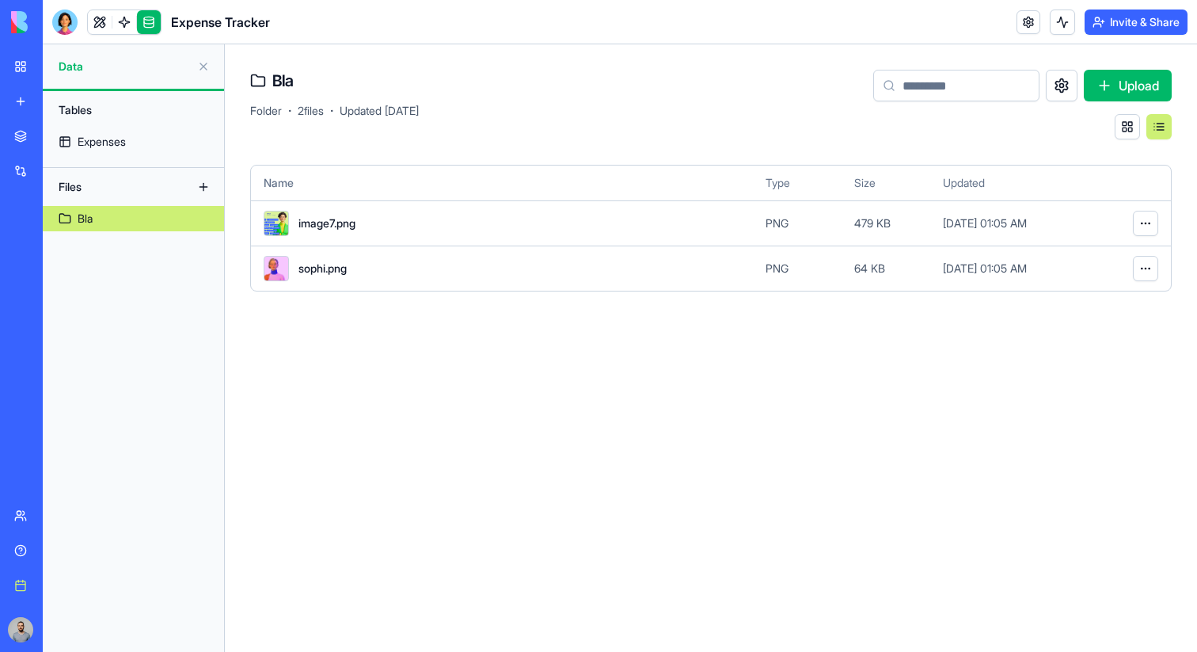
click at [1131, 128] on button at bounding box center [1127, 126] width 25 height 25
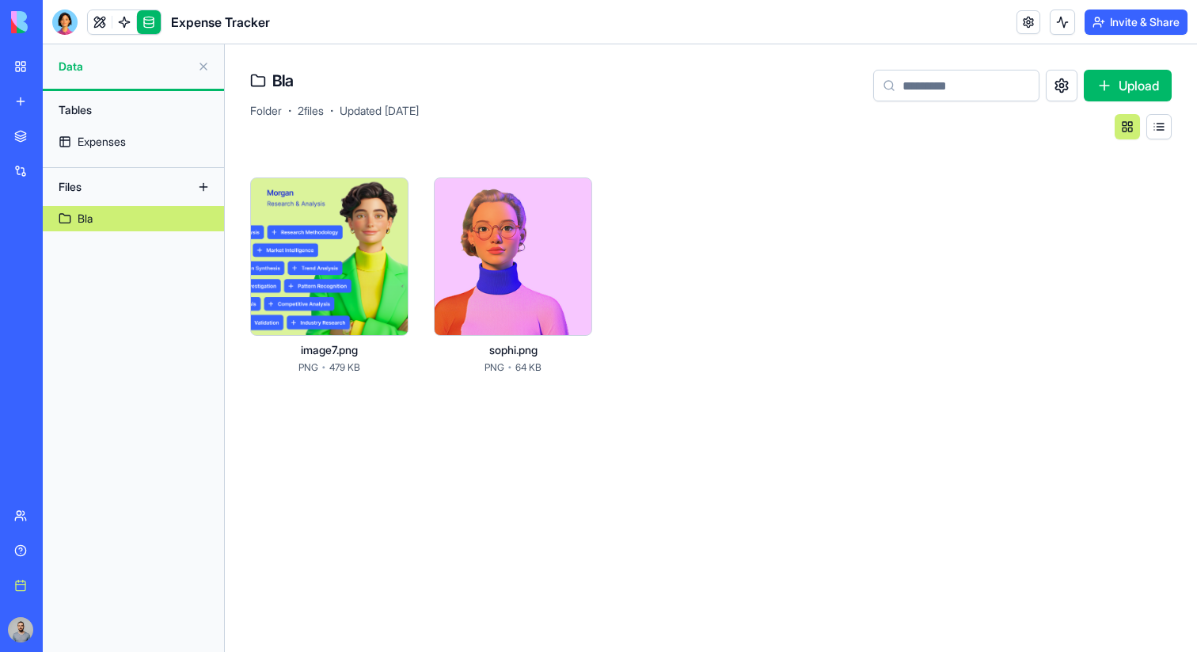
click at [340, 283] on div at bounding box center [329, 256] width 158 height 158
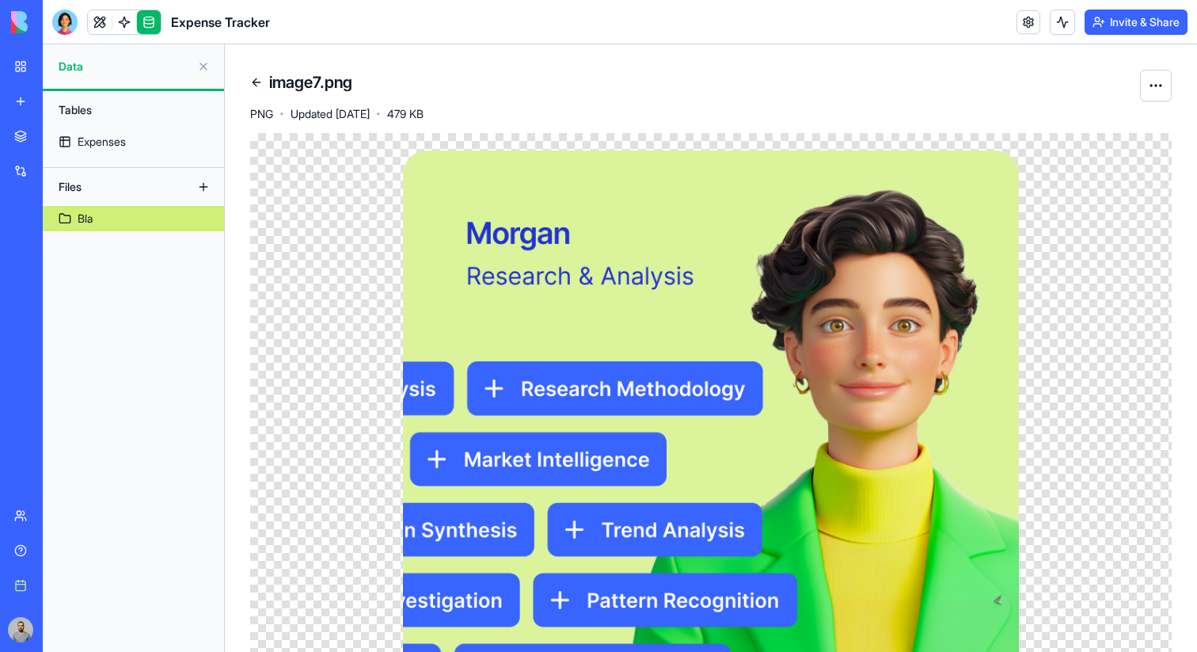
click at [250, 83] on link at bounding box center [256, 82] width 25 height 25
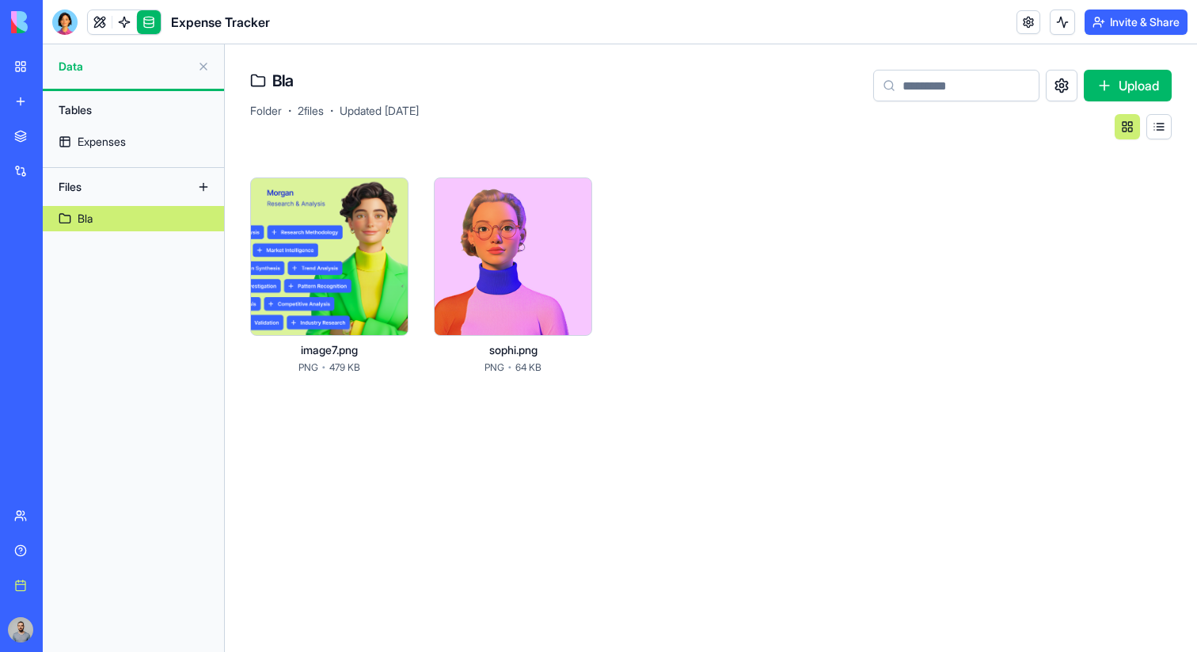
click at [469, 245] on div at bounding box center [513, 256] width 158 height 158
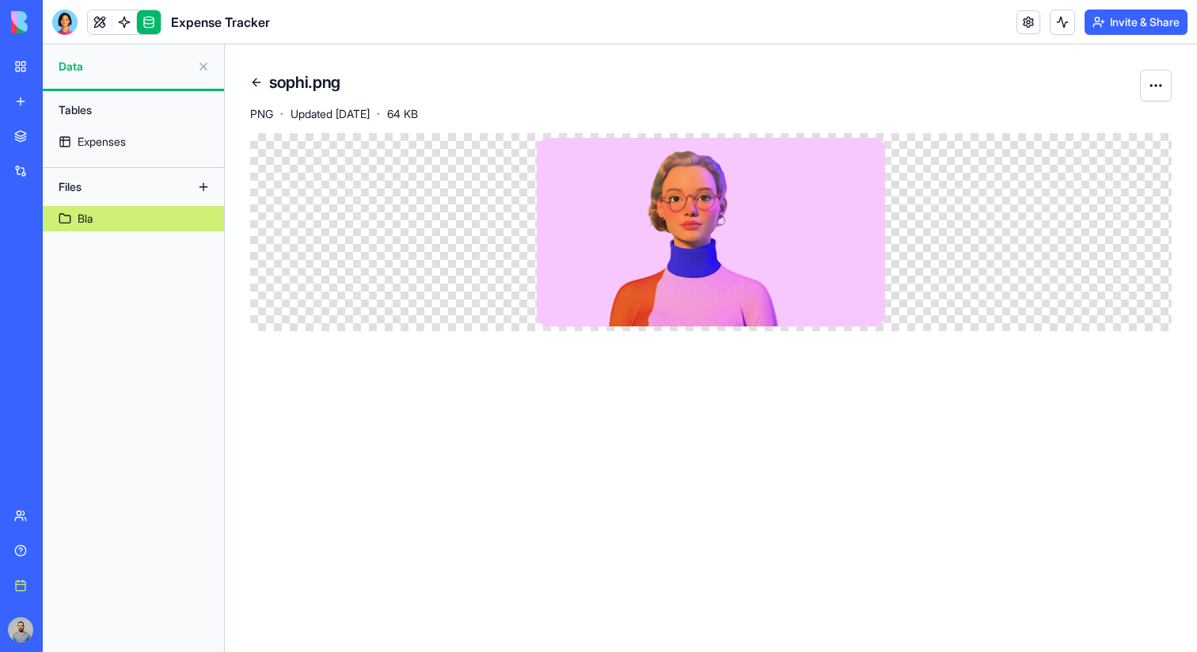
click at [264, 87] on link at bounding box center [256, 82] width 25 height 25
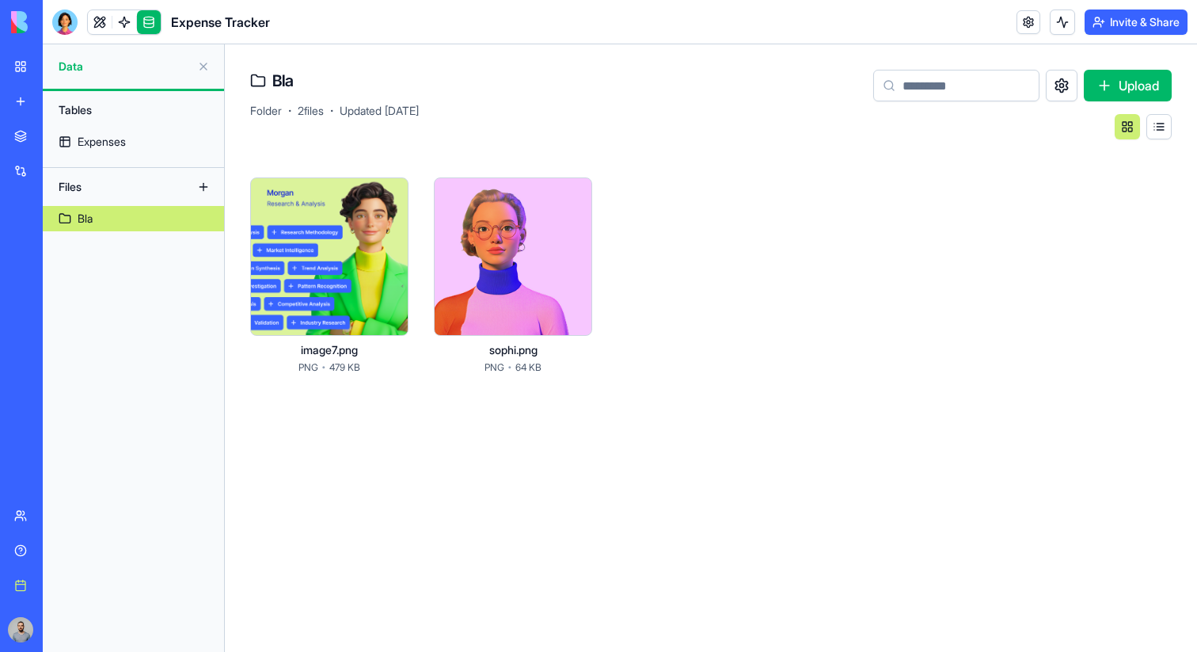
click at [1165, 129] on button at bounding box center [1158, 126] width 25 height 25
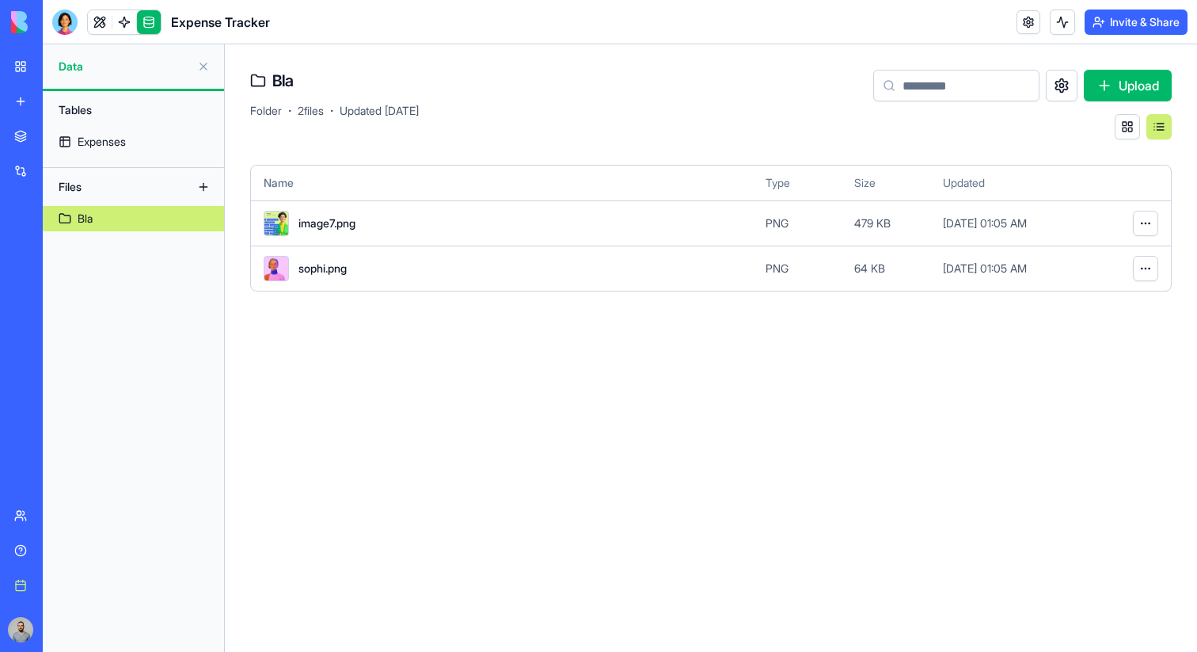
click at [835, 227] on div "PNG" at bounding box center [804, 223] width 76 height 16
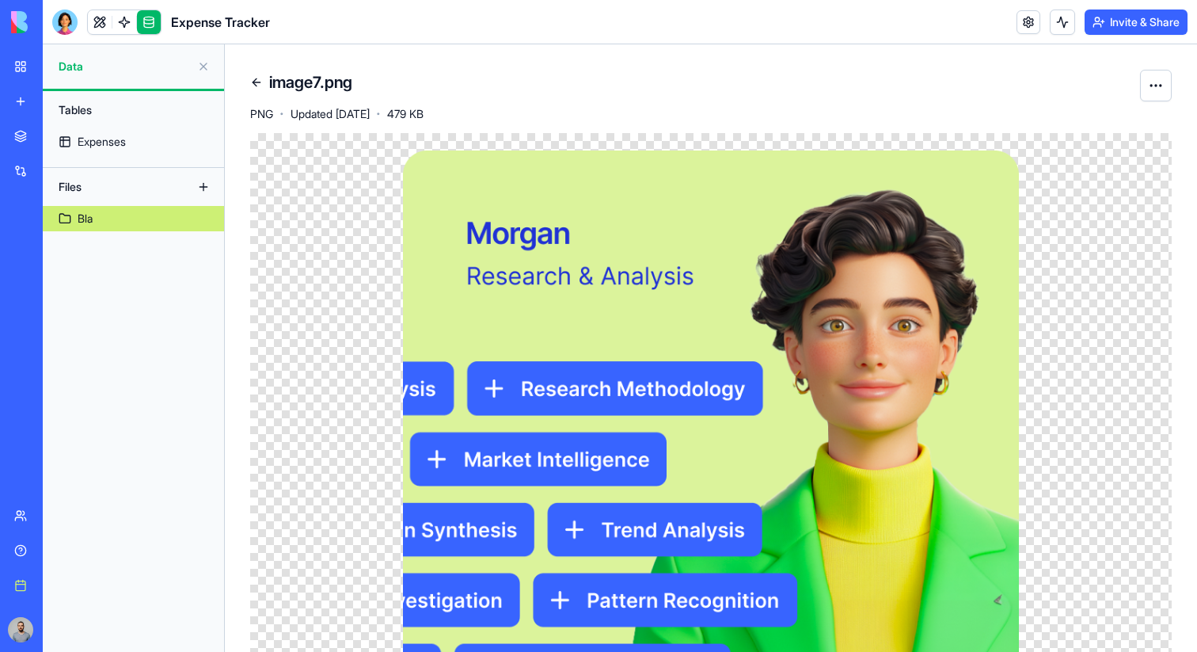
click at [256, 90] on link at bounding box center [256, 82] width 25 height 25
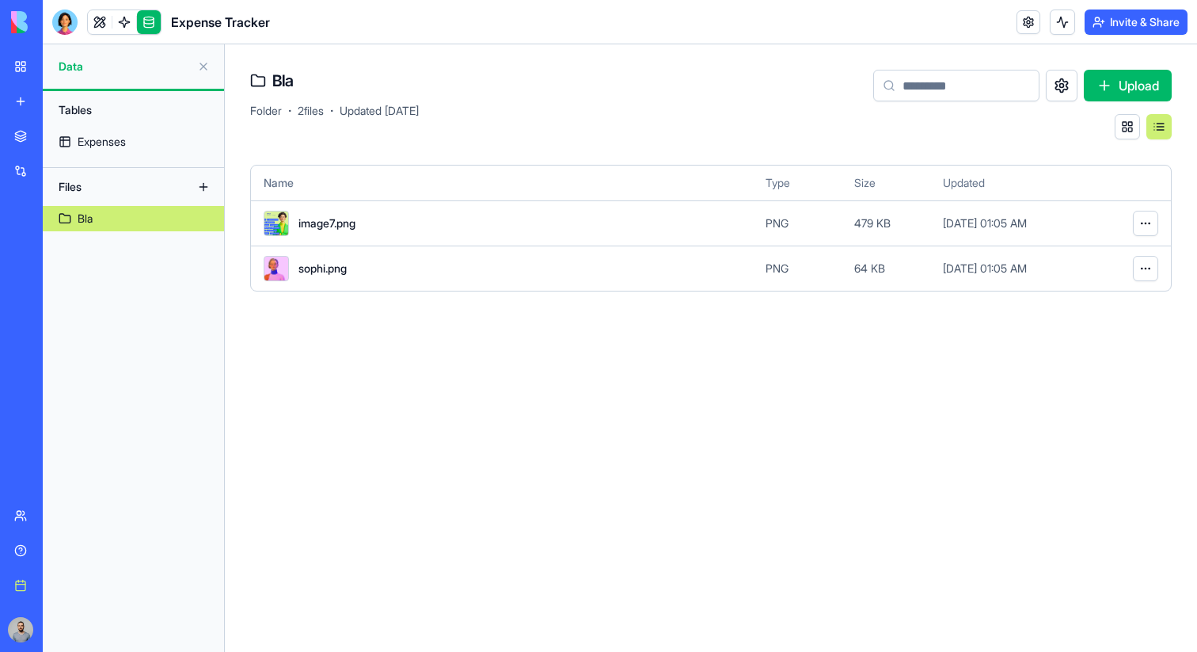
click at [635, 260] on div "sophi.png" at bounding box center [508, 268] width 489 height 25
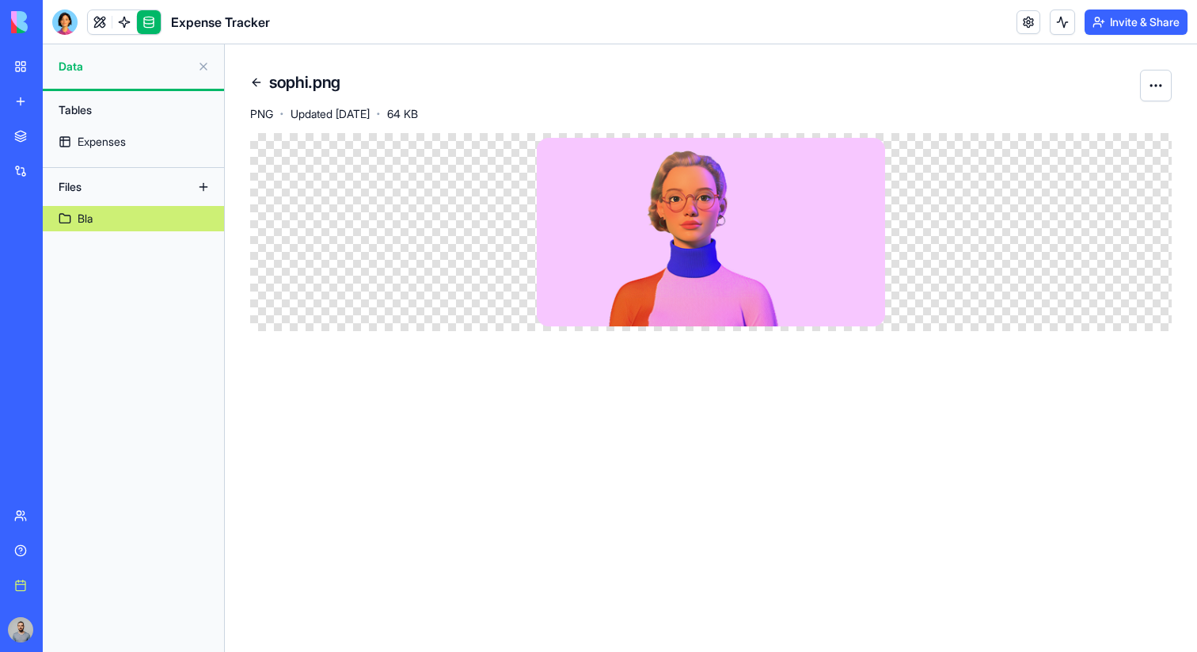
click at [265, 84] on link at bounding box center [256, 82] width 25 height 25
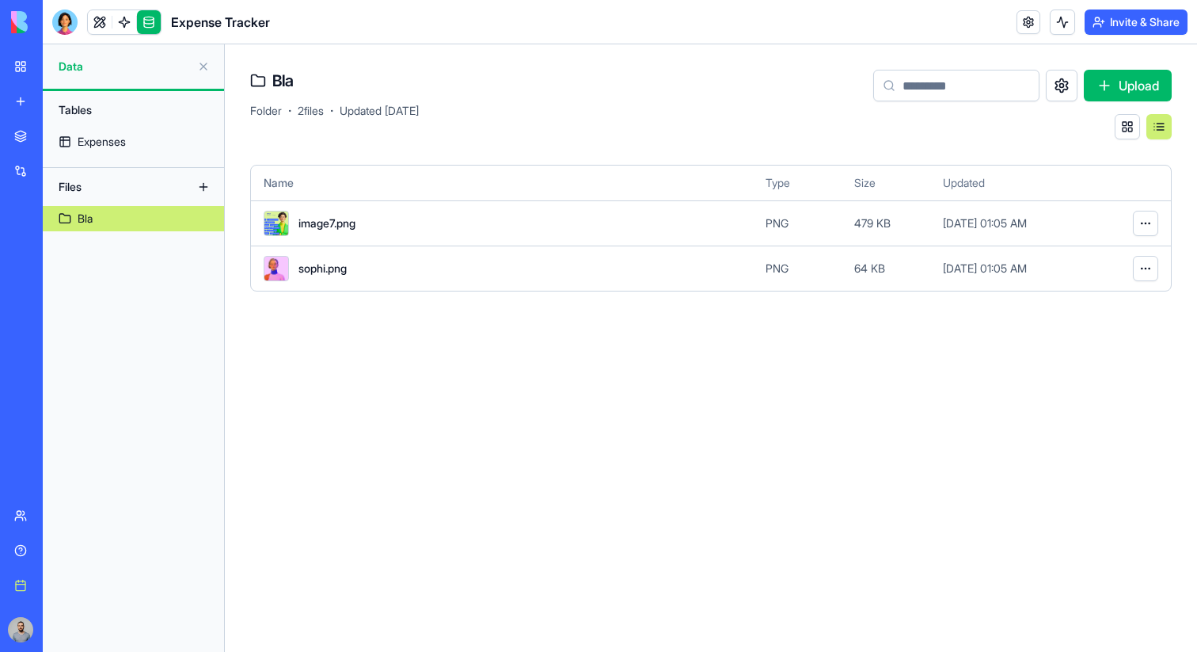
click at [393, 226] on div "image7.png" at bounding box center [508, 223] width 489 height 25
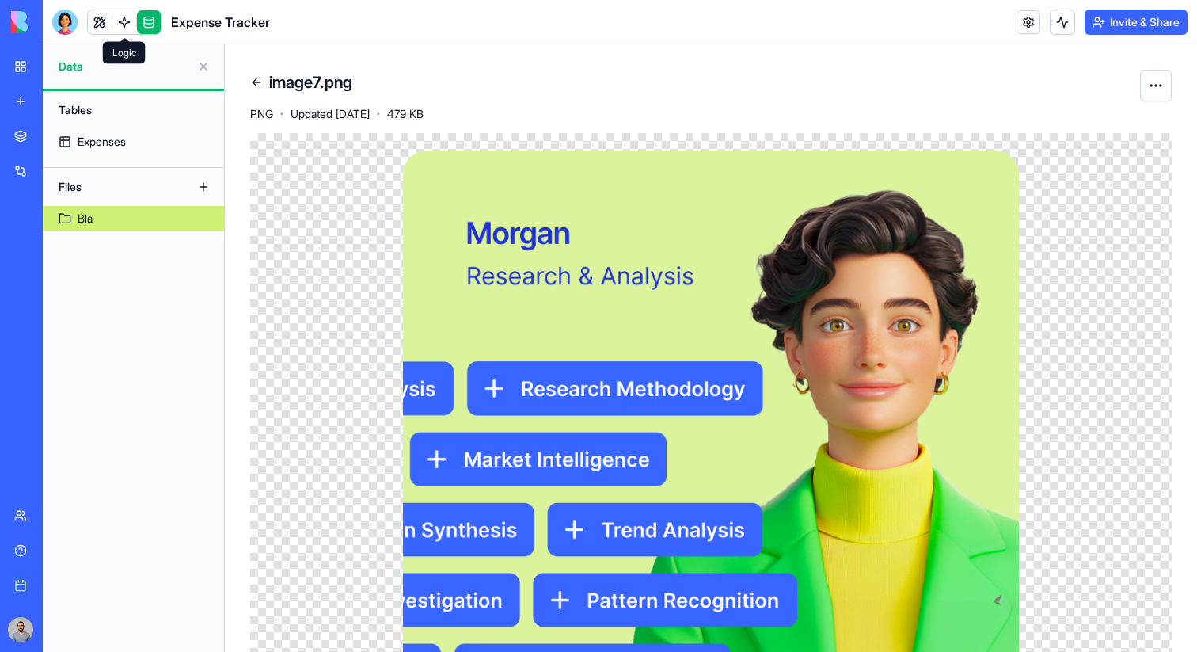
click at [126, 27] on link at bounding box center [124, 22] width 24 height 24
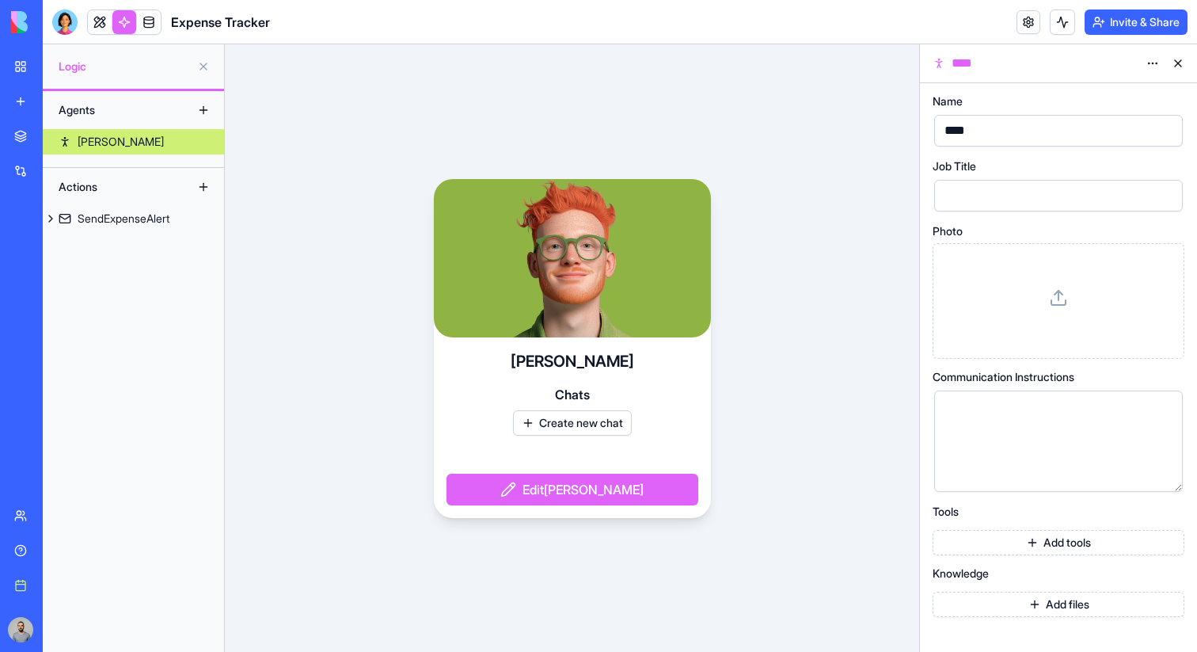
click at [1077, 603] on button "Add files" at bounding box center [1059, 603] width 252 height 25
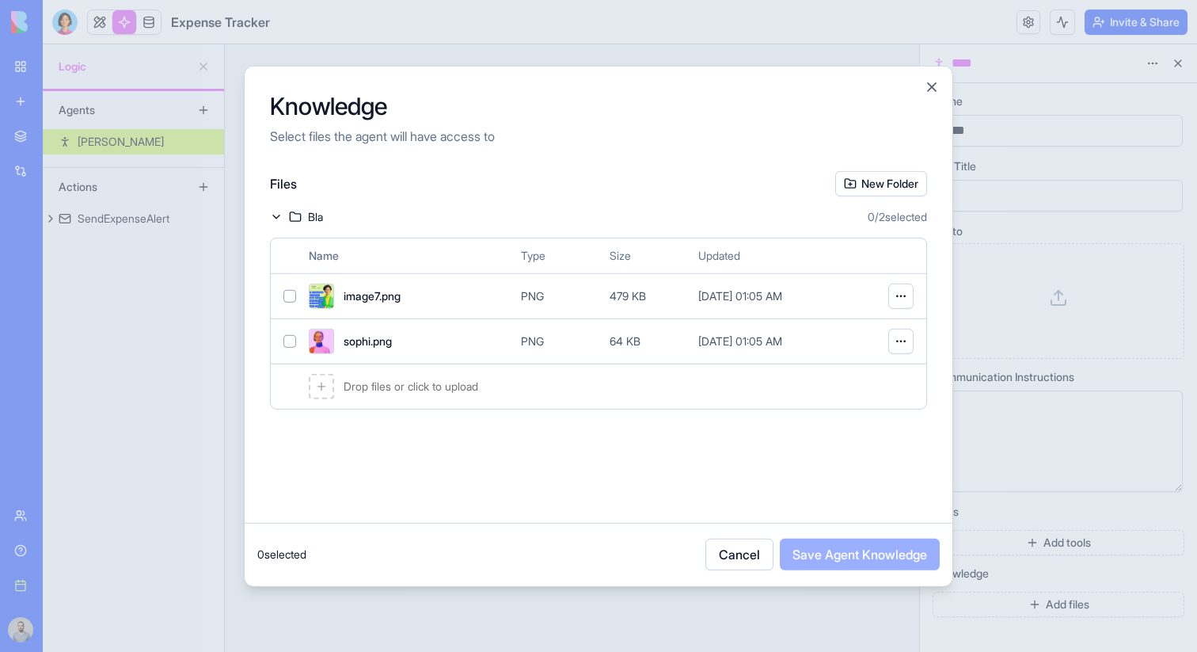
click at [542, 387] on div "Drop files or click to upload" at bounding box center [598, 385] width 655 height 45
click at [597, 219] on div "Bla 0 / 2 selected" at bounding box center [598, 216] width 657 height 16
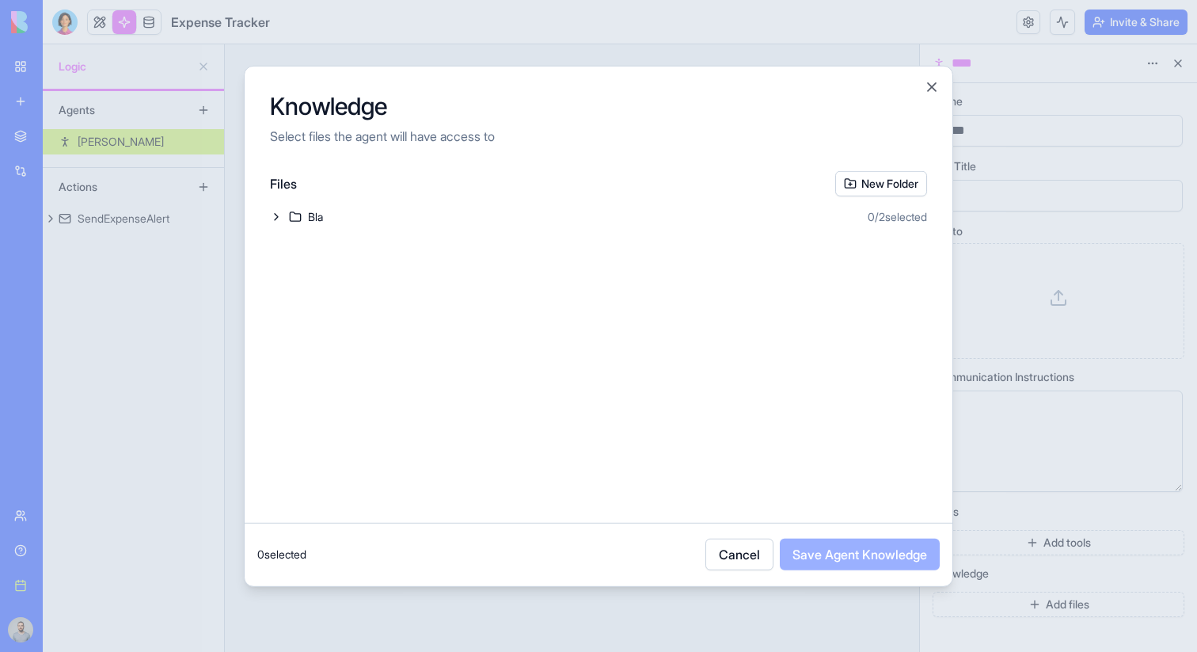
click at [597, 219] on div "Bla 0 / 2 selected" at bounding box center [598, 216] width 657 height 16
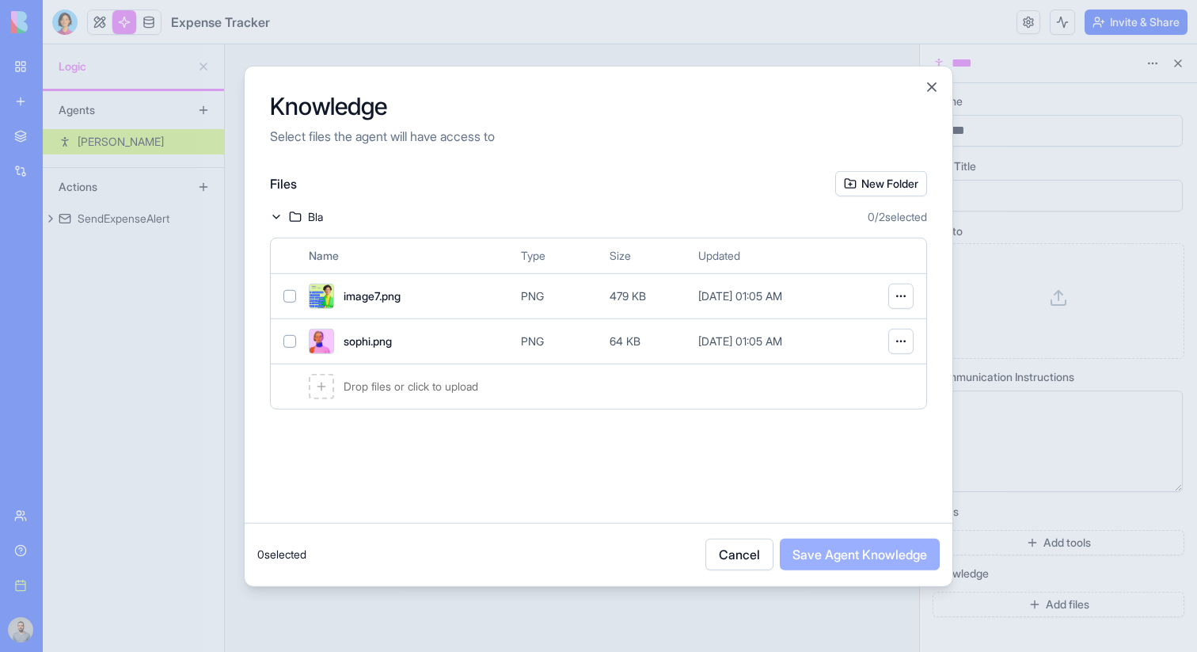
click at [903, 299] on body "BETA My workspace New app Marketplace Integrations Recent New App Gmail AI Assi…" at bounding box center [598, 326] width 1197 height 652
click at [903, 299] on div at bounding box center [598, 326] width 1197 height 652
click at [1039, 248] on div at bounding box center [598, 326] width 1197 height 652
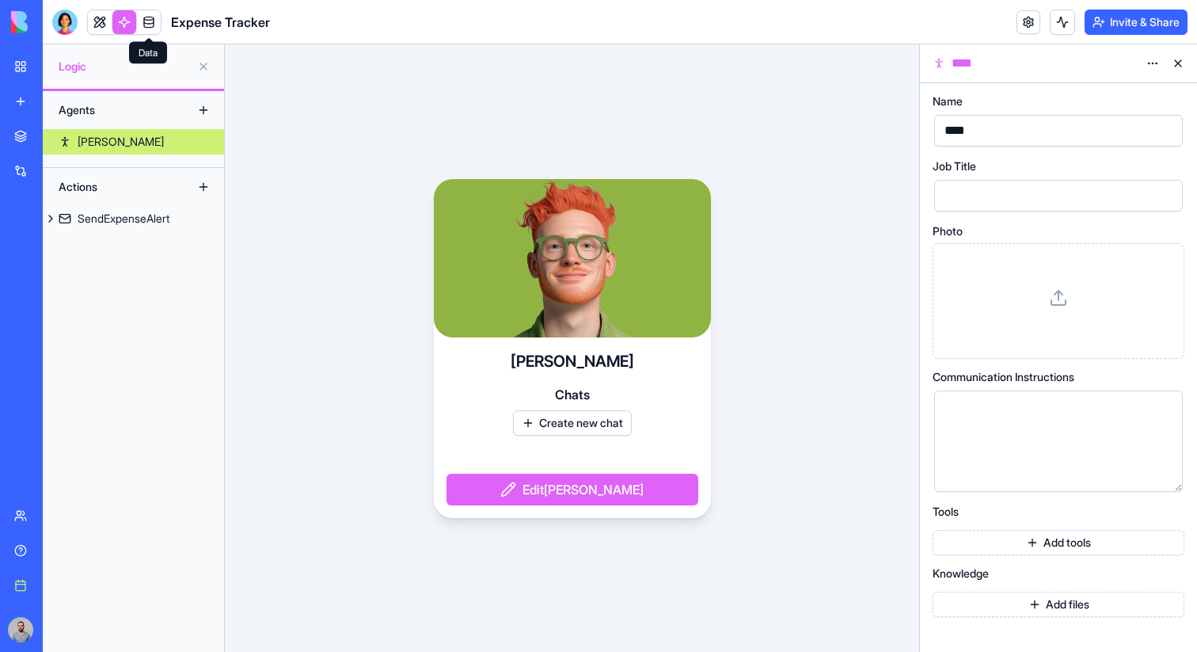
click at [151, 32] on link at bounding box center [149, 22] width 24 height 24
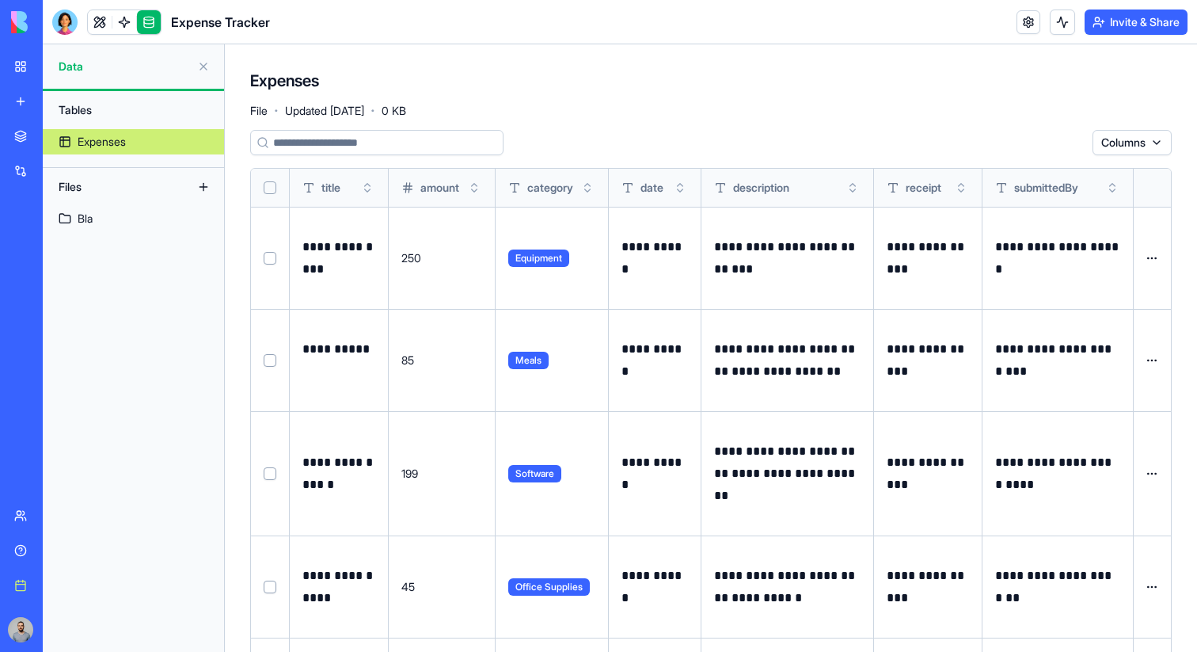
click at [149, 234] on div "Tables Expenses Files Bla" at bounding box center [133, 371] width 181 height 560
click at [149, 224] on link "Bla" at bounding box center [133, 218] width 181 height 25
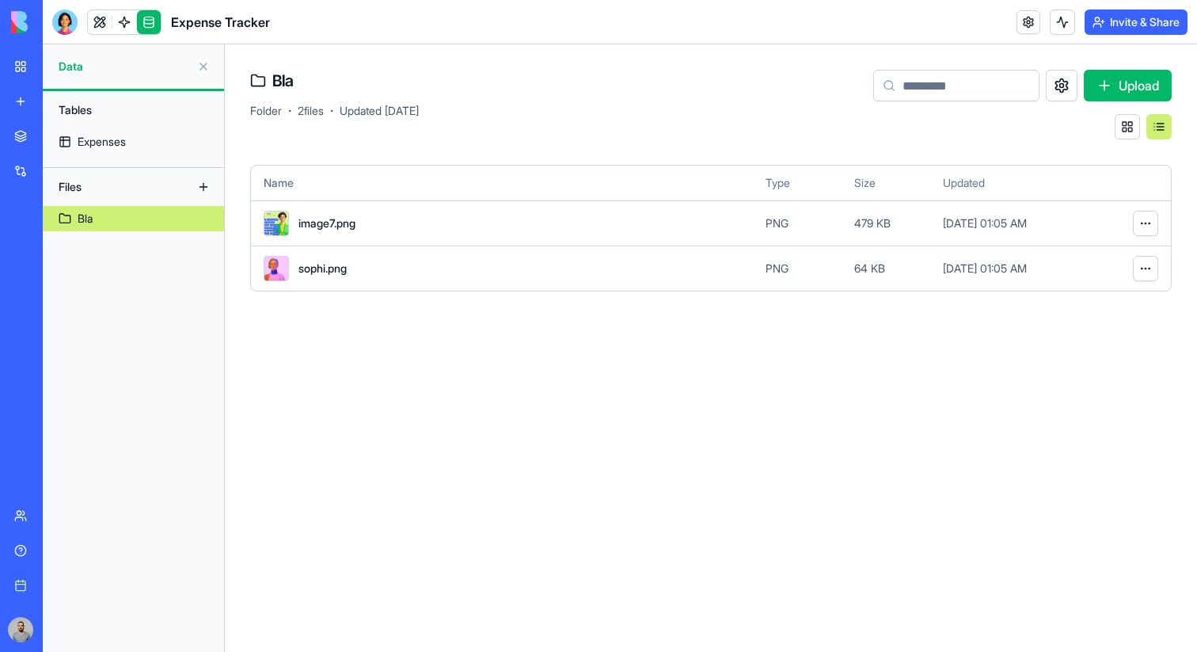
click at [419, 271] on div "sophi.png" at bounding box center [508, 268] width 489 height 25
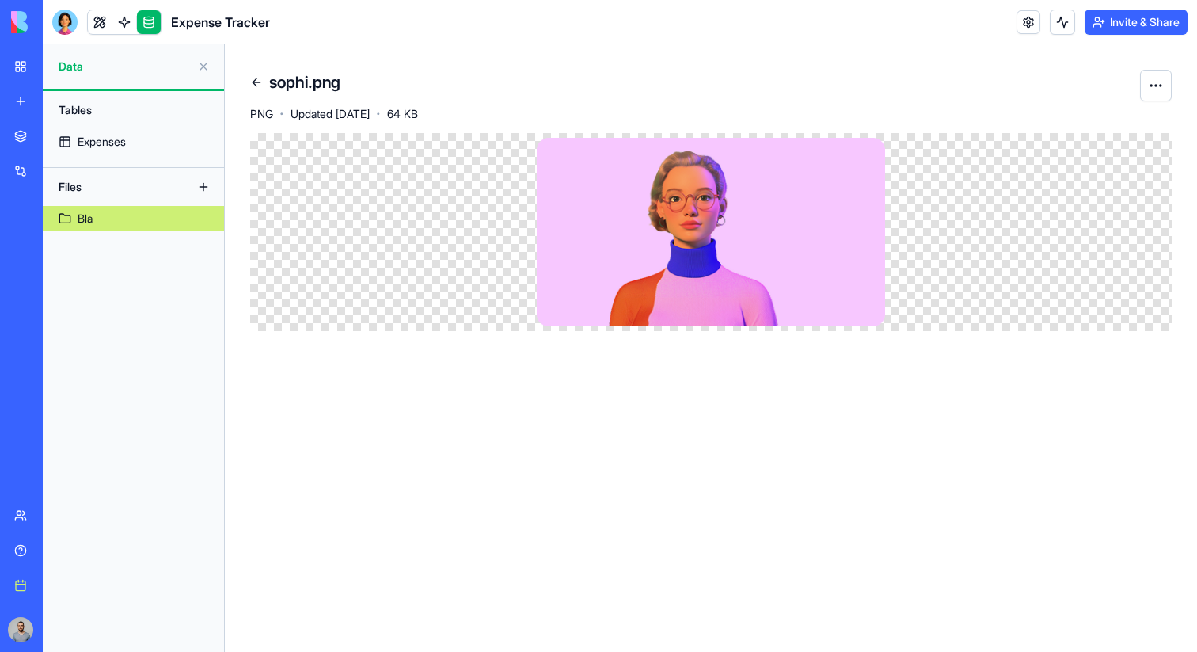
click at [1146, 85] on html "BETA My workspace New app Marketplace Integrations Recent New App Gmail AI Assi…" at bounding box center [598, 326] width 1197 height 652
click at [121, 21] on link at bounding box center [124, 22] width 24 height 24
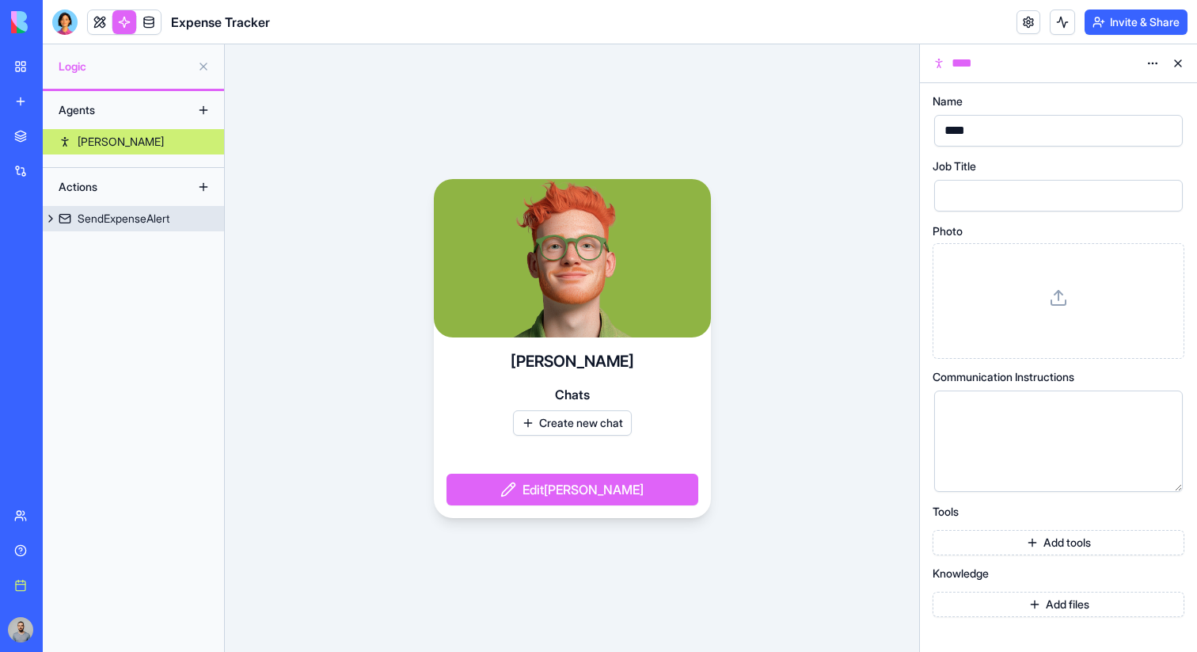
click at [128, 219] on div "SendExpenseAlert" at bounding box center [124, 219] width 92 height 16
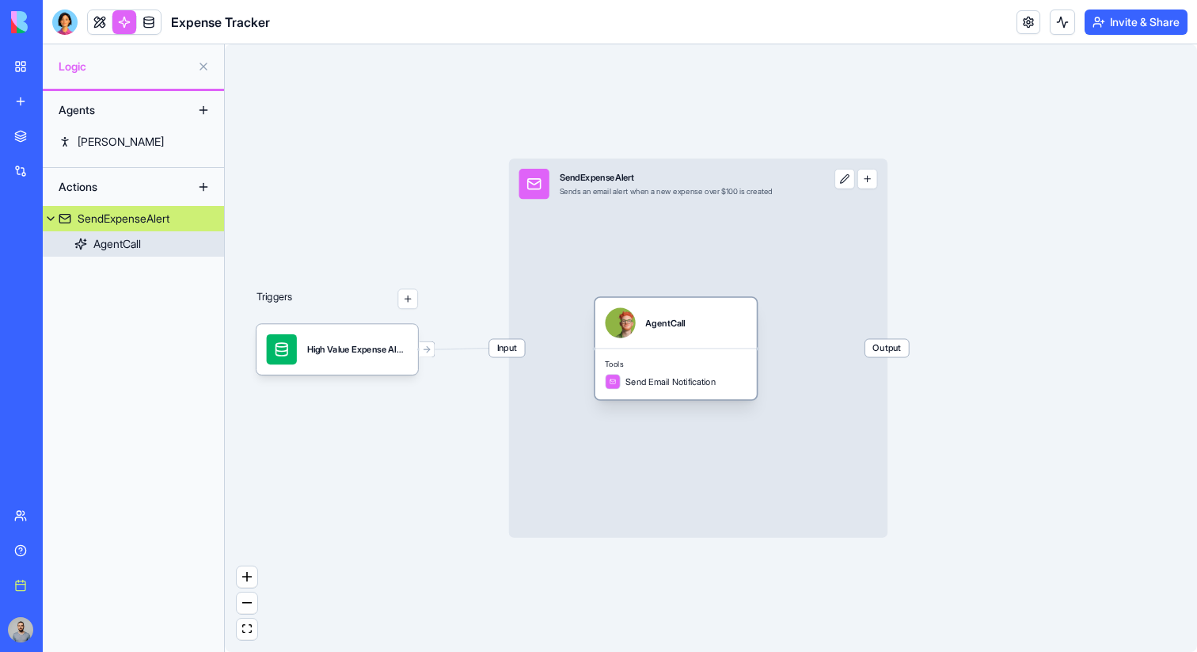
drag, startPoint x: 659, startPoint y: 339, endPoint x: 727, endPoint y: 351, distance: 68.5
click at [727, 351] on div "Tools Send Email Notification" at bounding box center [675, 373] width 161 height 51
click at [399, 357] on div "High Value Expense AlertTrigger" at bounding box center [357, 349] width 101 height 30
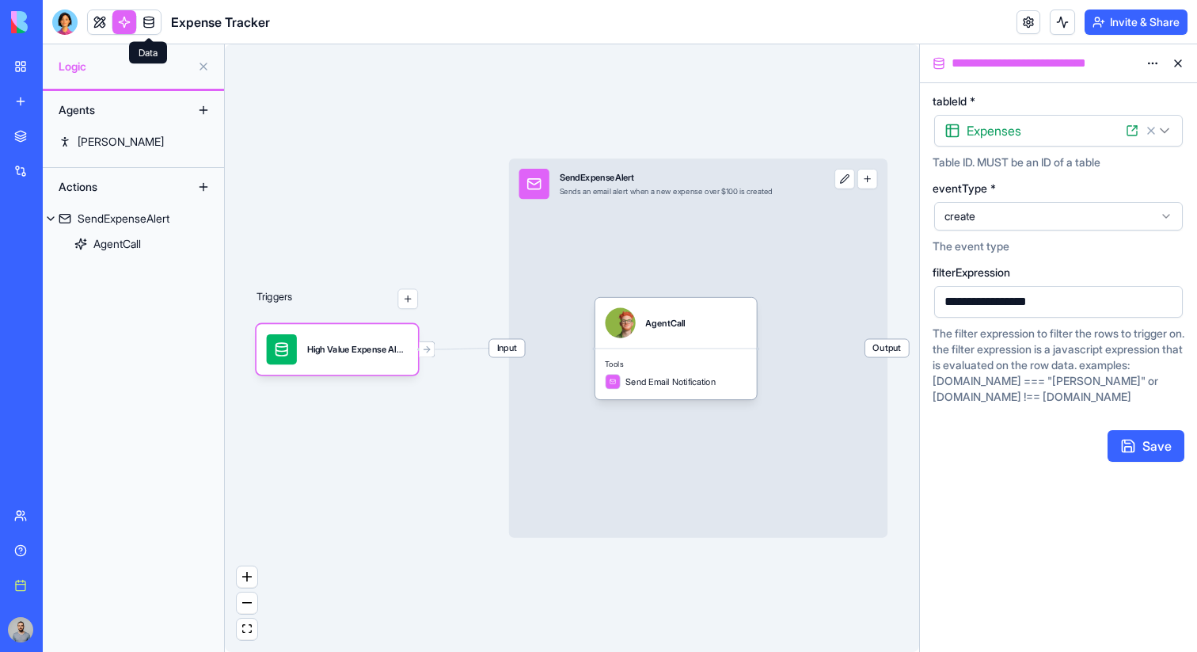
click at [154, 17] on link at bounding box center [149, 22] width 24 height 24
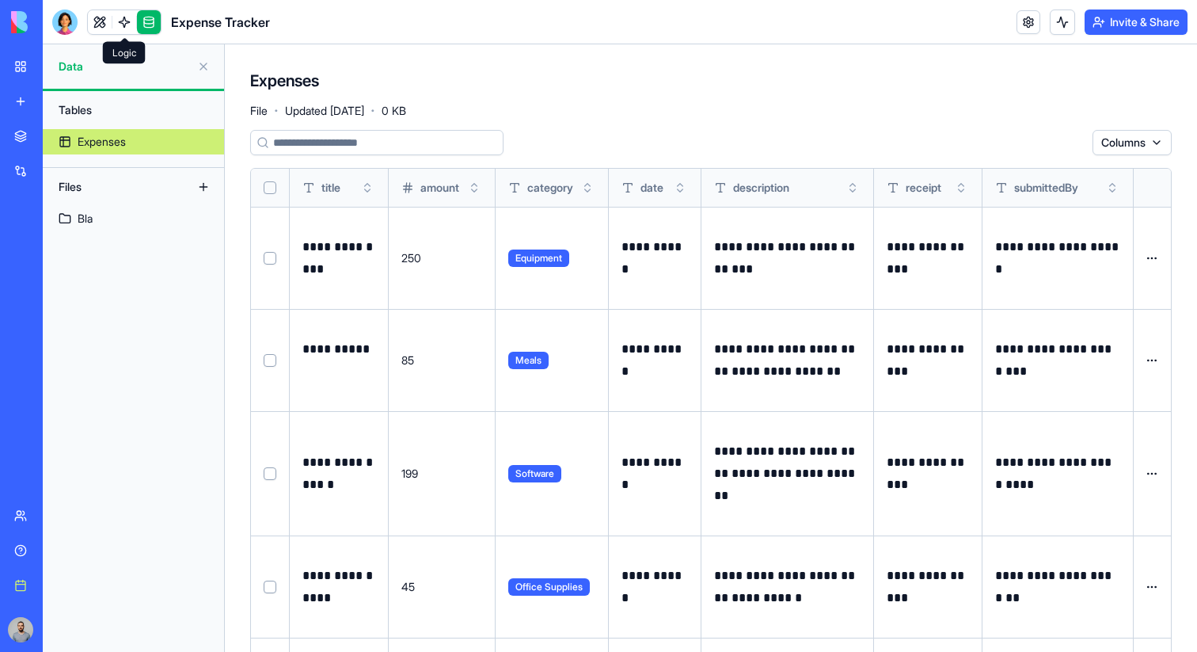
click at [127, 21] on link at bounding box center [124, 22] width 24 height 24
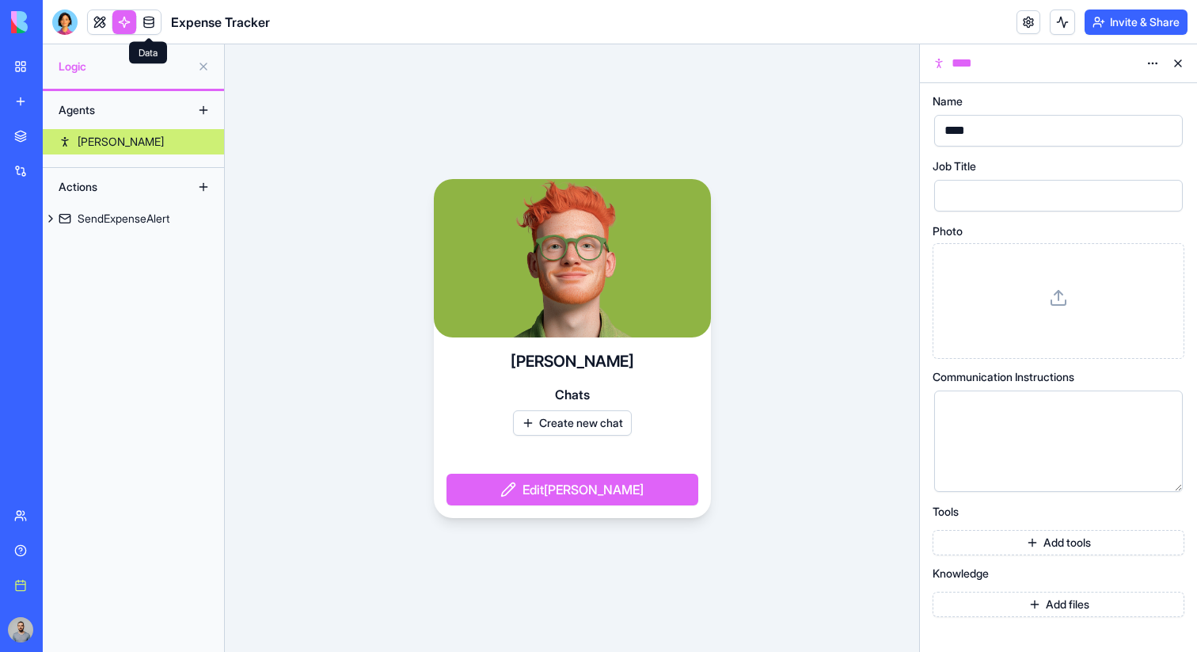
click at [148, 21] on link at bounding box center [149, 22] width 24 height 24
